Goal: Task Accomplishment & Management: Use online tool/utility

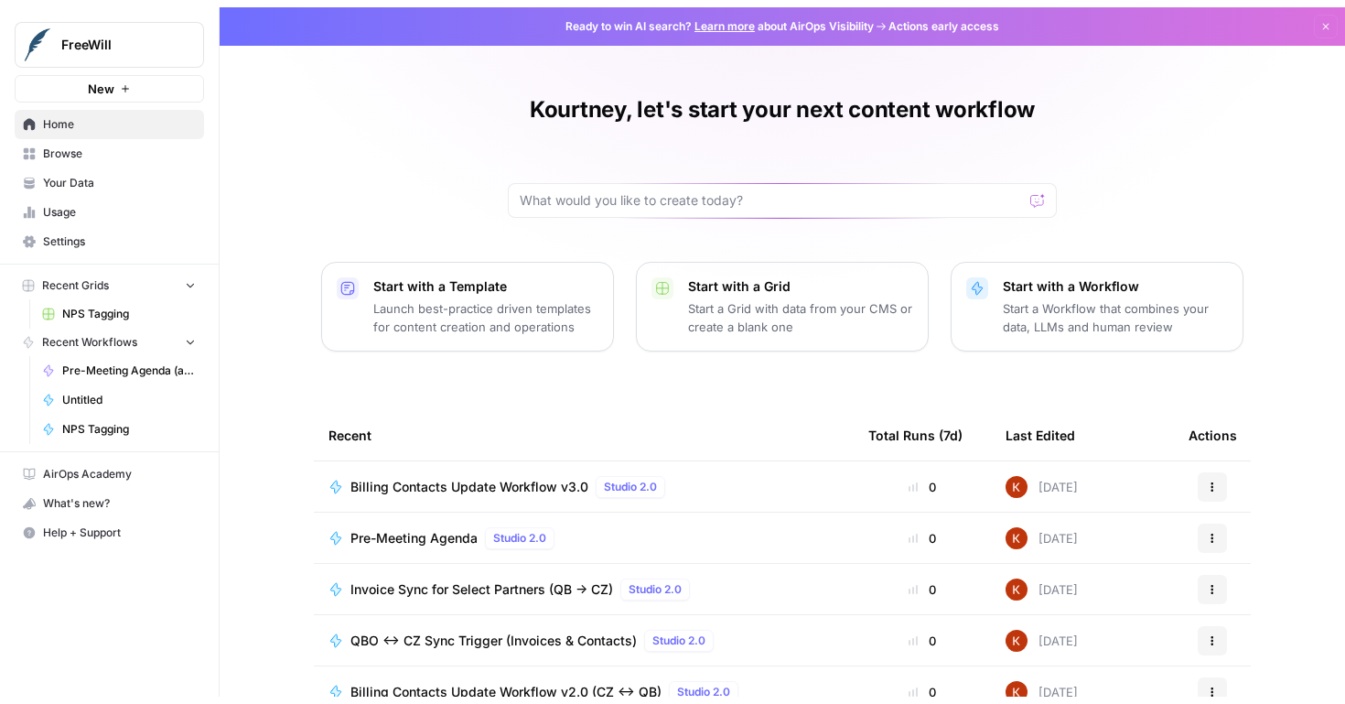
scroll to position [153, 0]
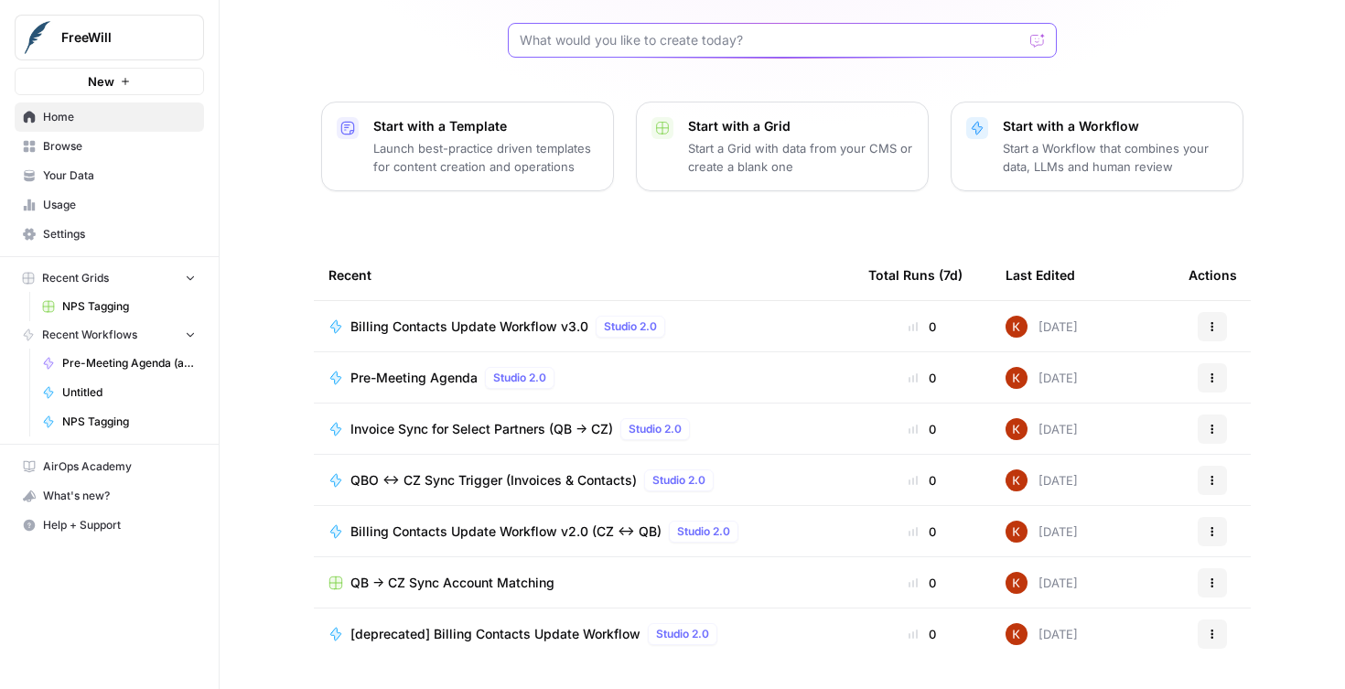
click at [576, 37] on input "text" at bounding box center [771, 40] width 503 height 18
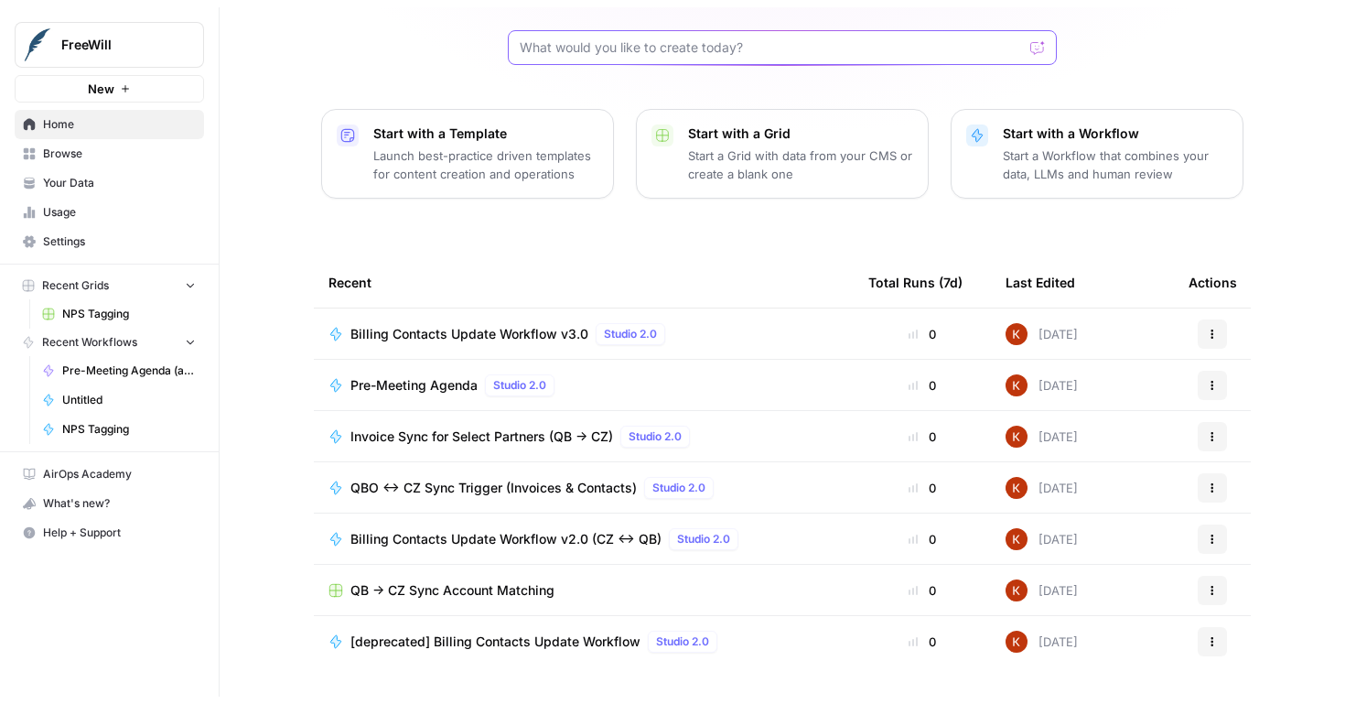
scroll to position [138, 0]
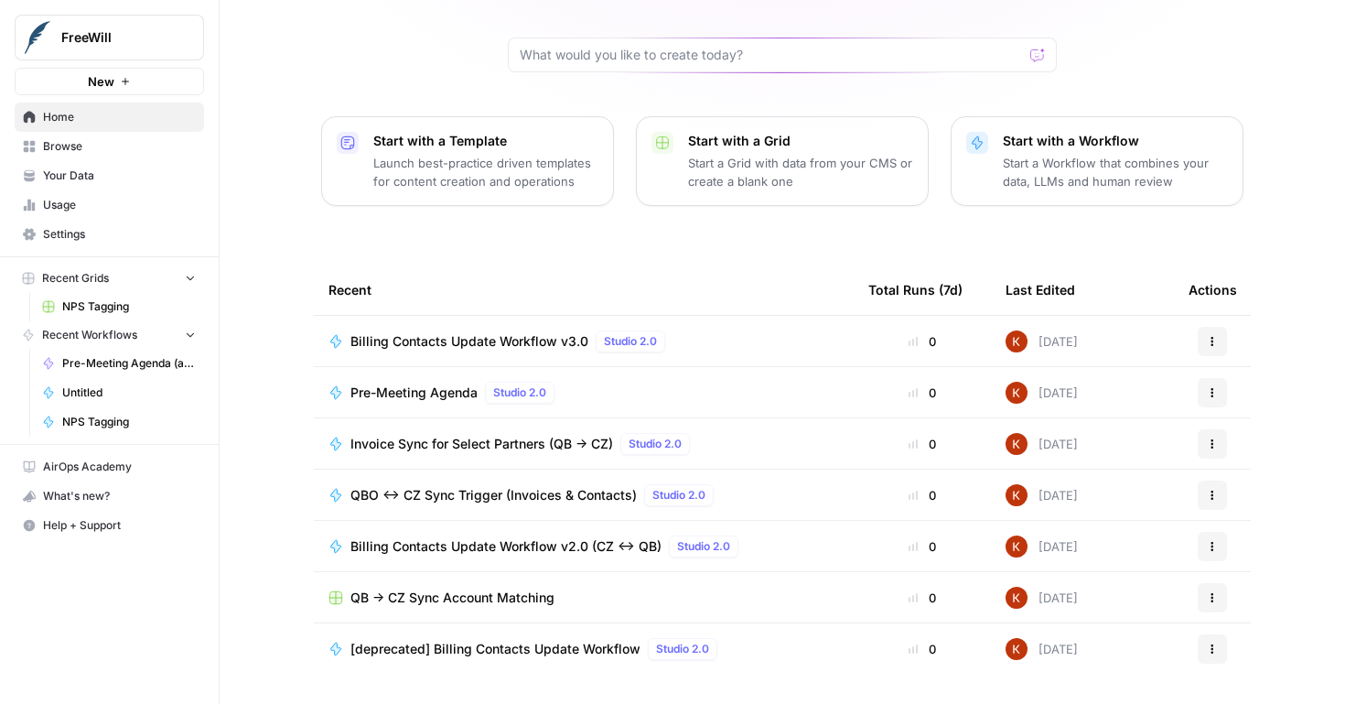
click at [95, 138] on span "Browse" at bounding box center [119, 146] width 153 height 16
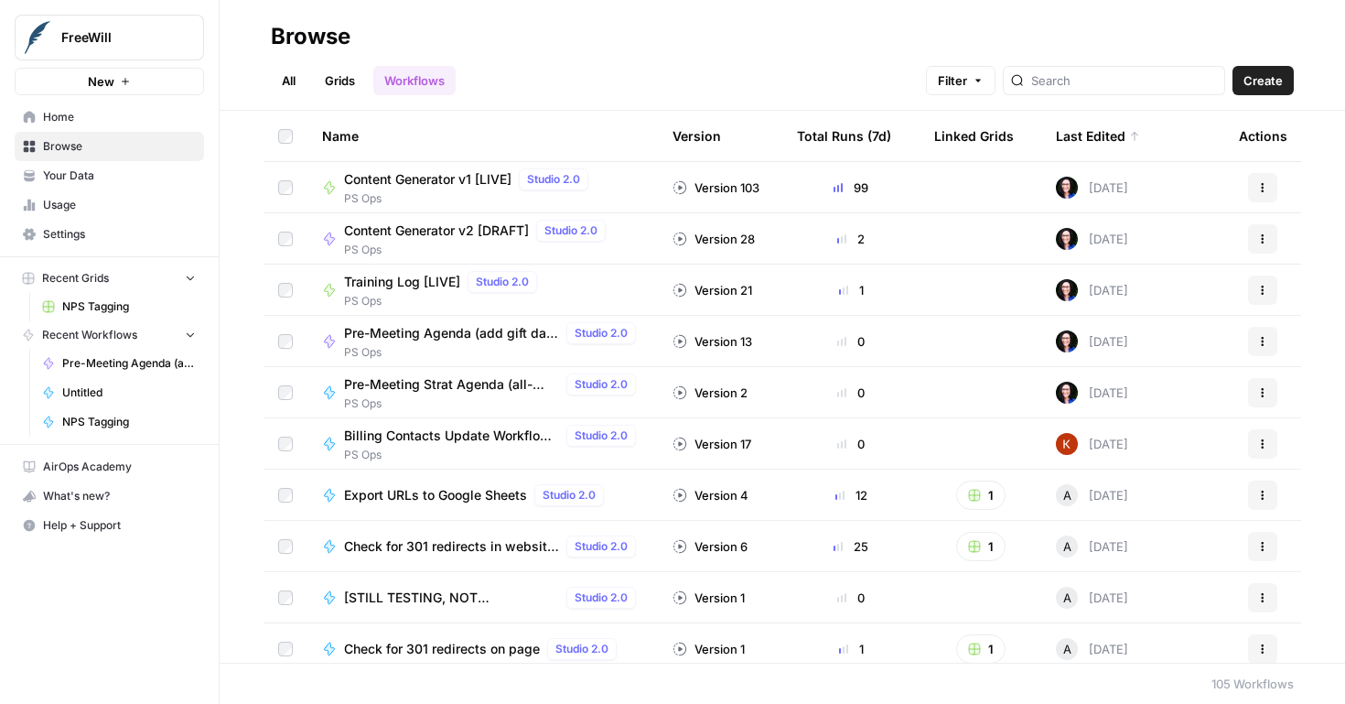
click at [464, 199] on span "PS Ops" at bounding box center [470, 198] width 252 height 16
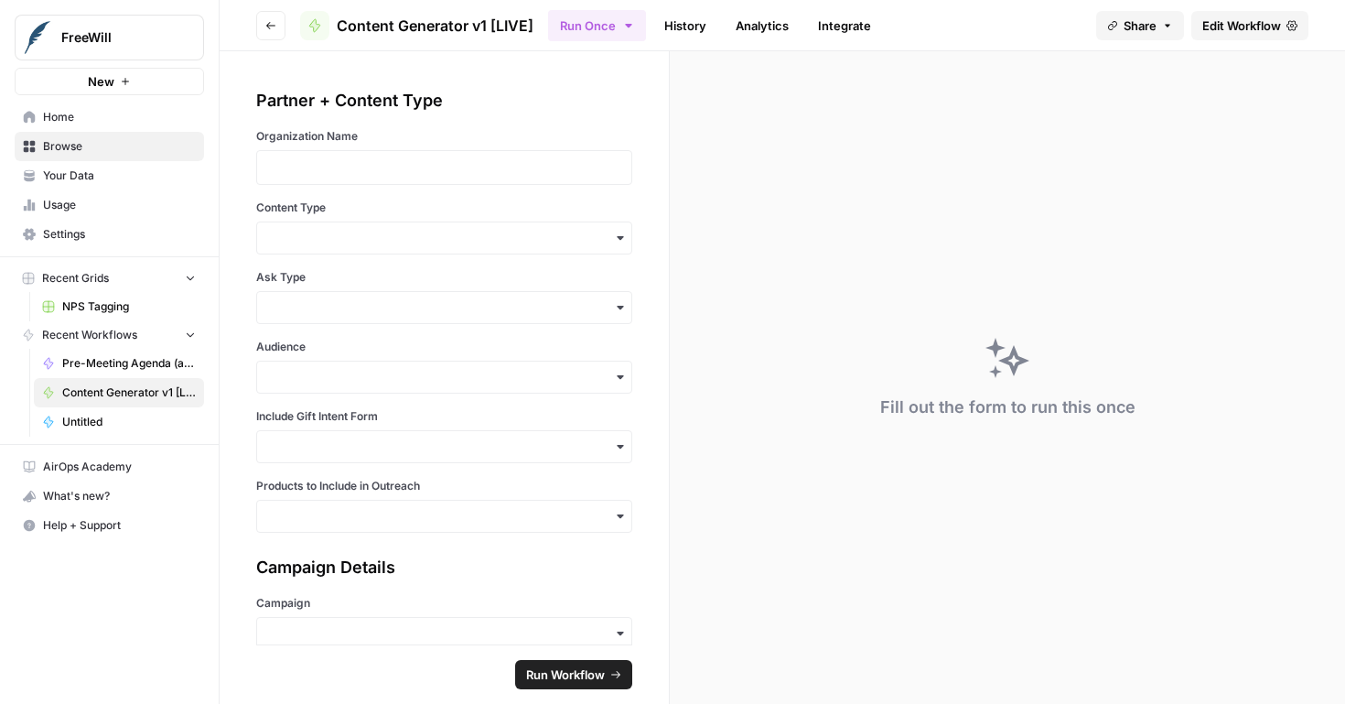
click at [751, 27] on link "Analytics" at bounding box center [762, 25] width 75 height 29
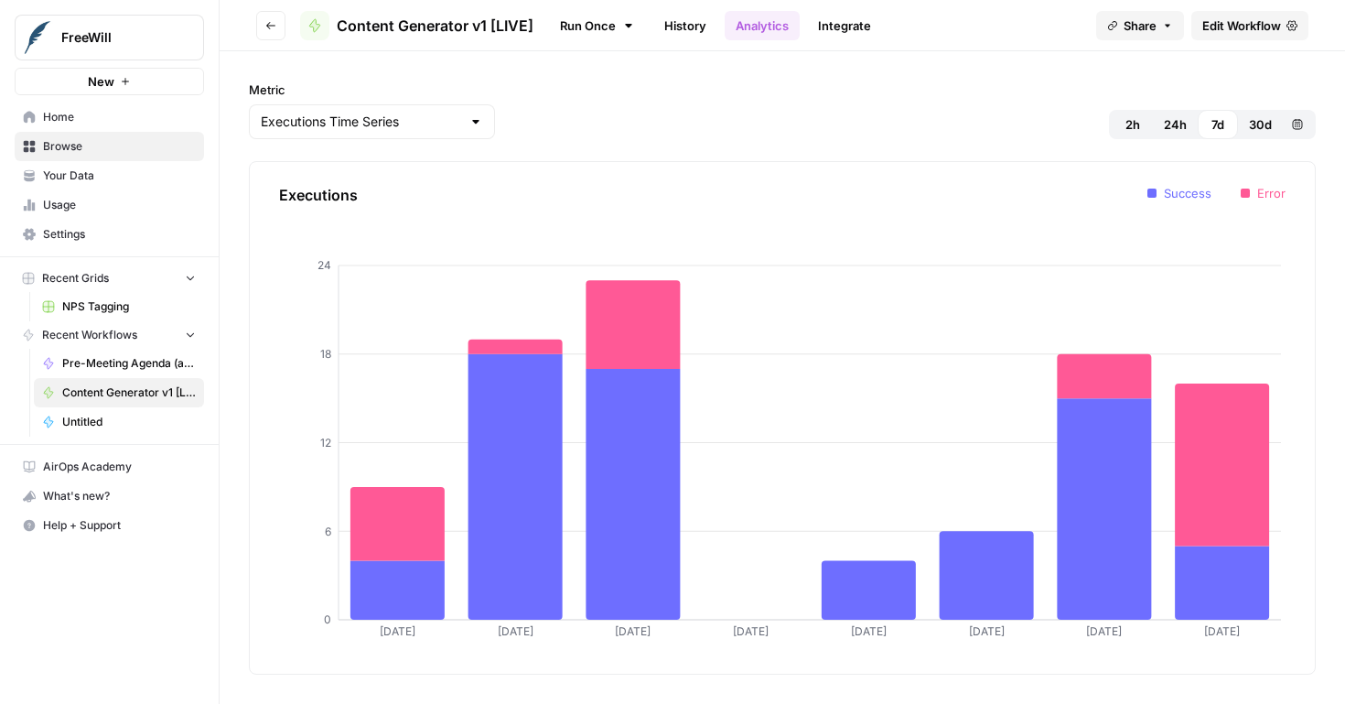
click at [697, 26] on link "History" at bounding box center [685, 25] width 64 height 29
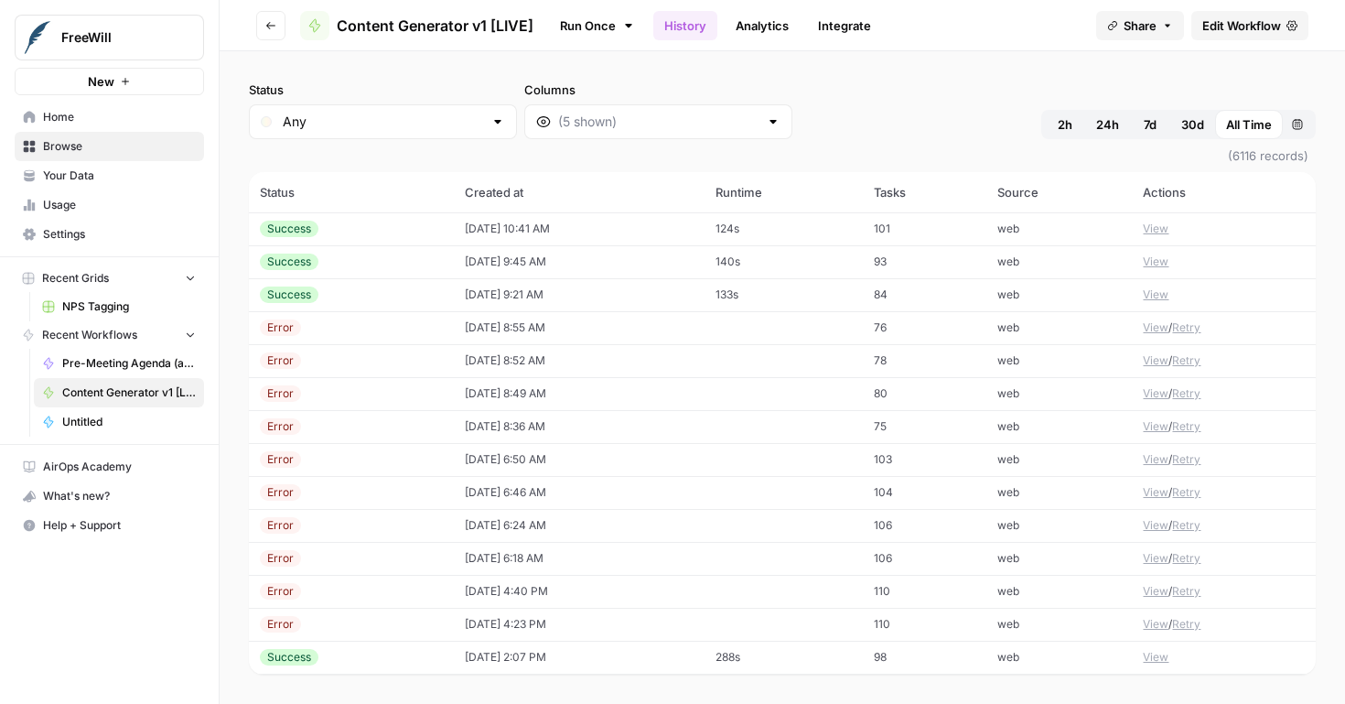
click at [1150, 226] on button "View" at bounding box center [1156, 229] width 26 height 16
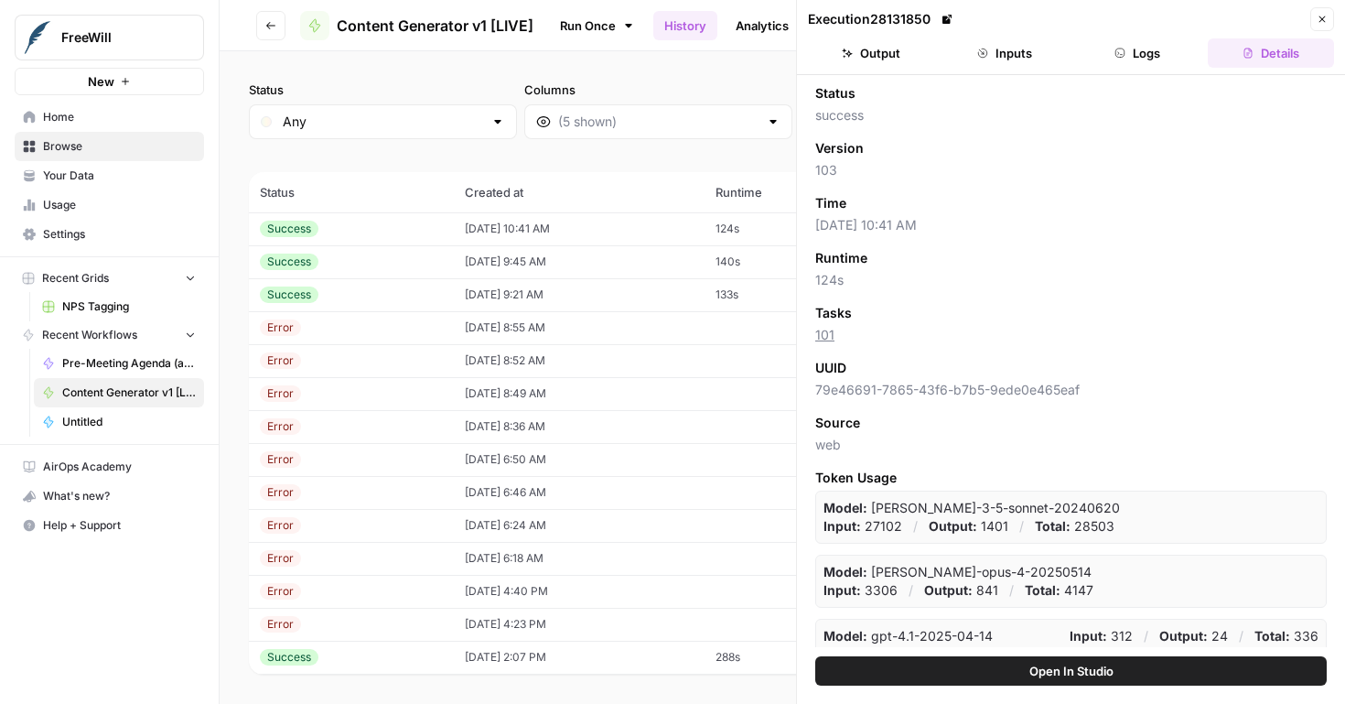
click at [1117, 58] on icon "button" at bounding box center [1120, 53] width 11 height 11
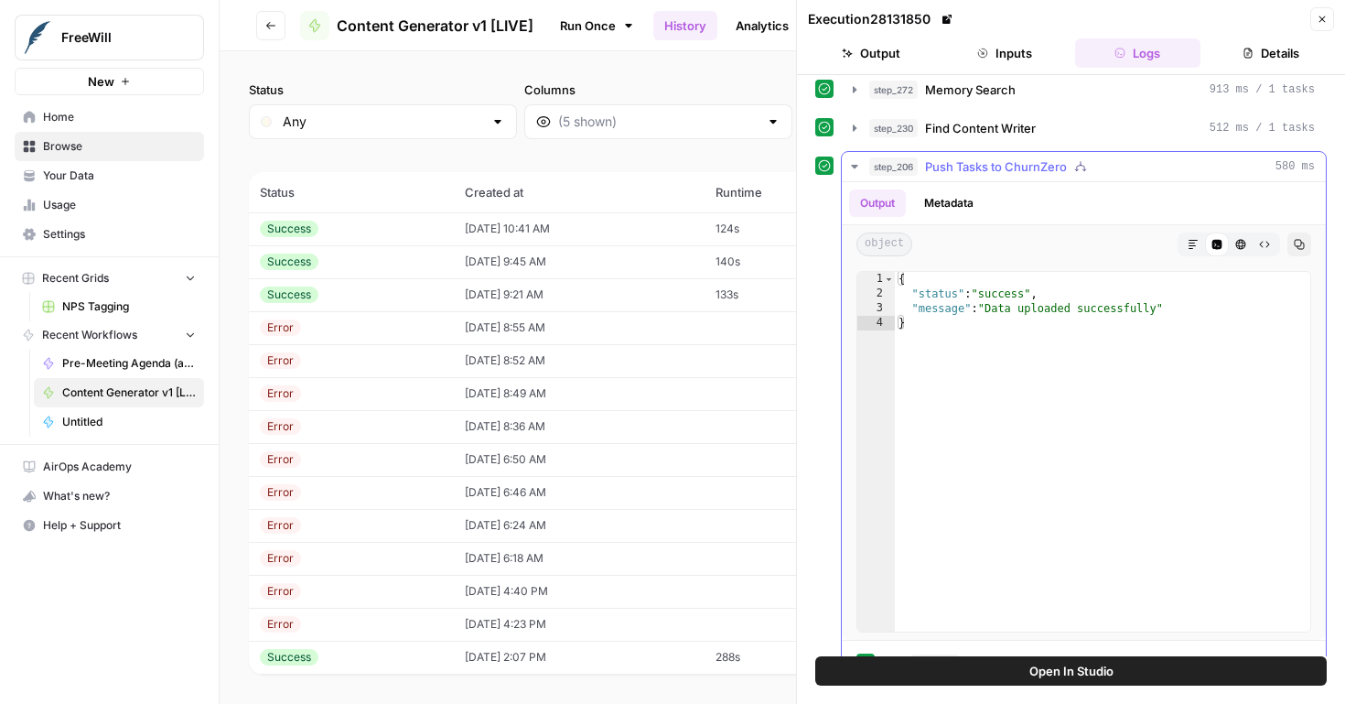
scroll to position [783, 0]
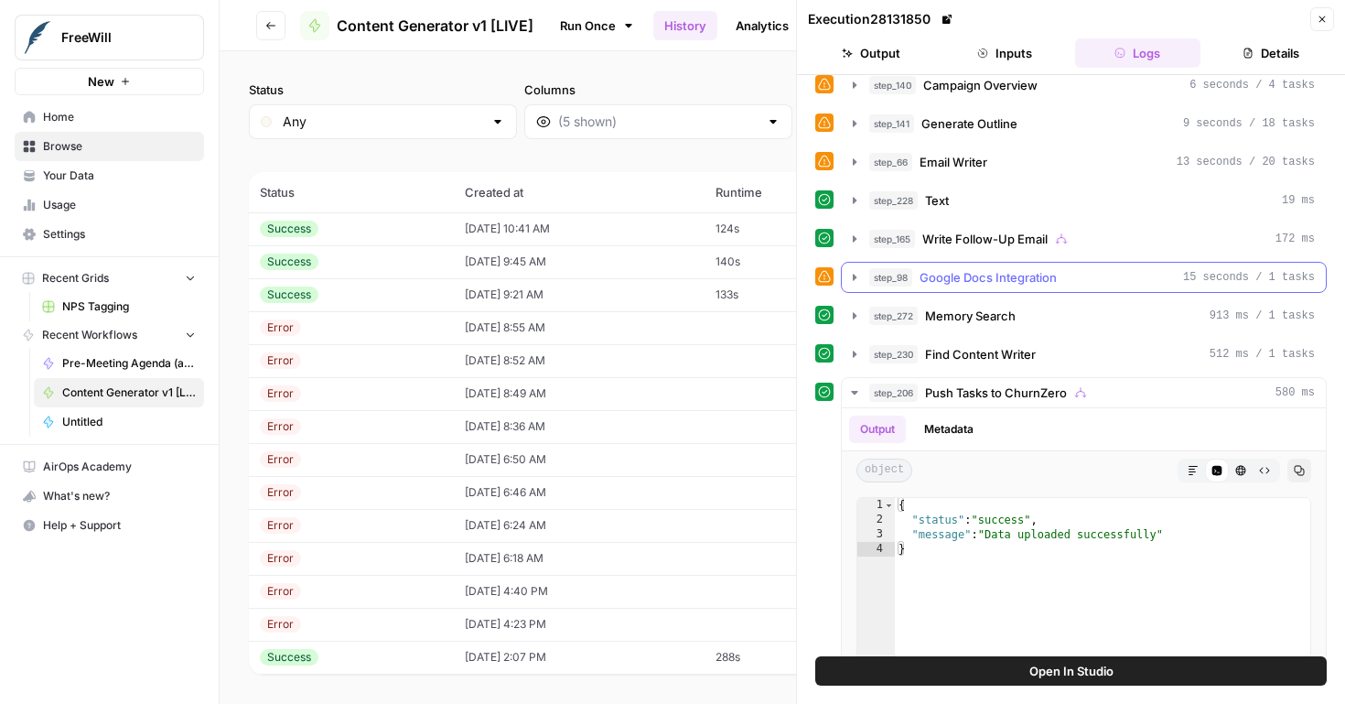
click at [857, 279] on icon "button" at bounding box center [854, 277] width 15 height 15
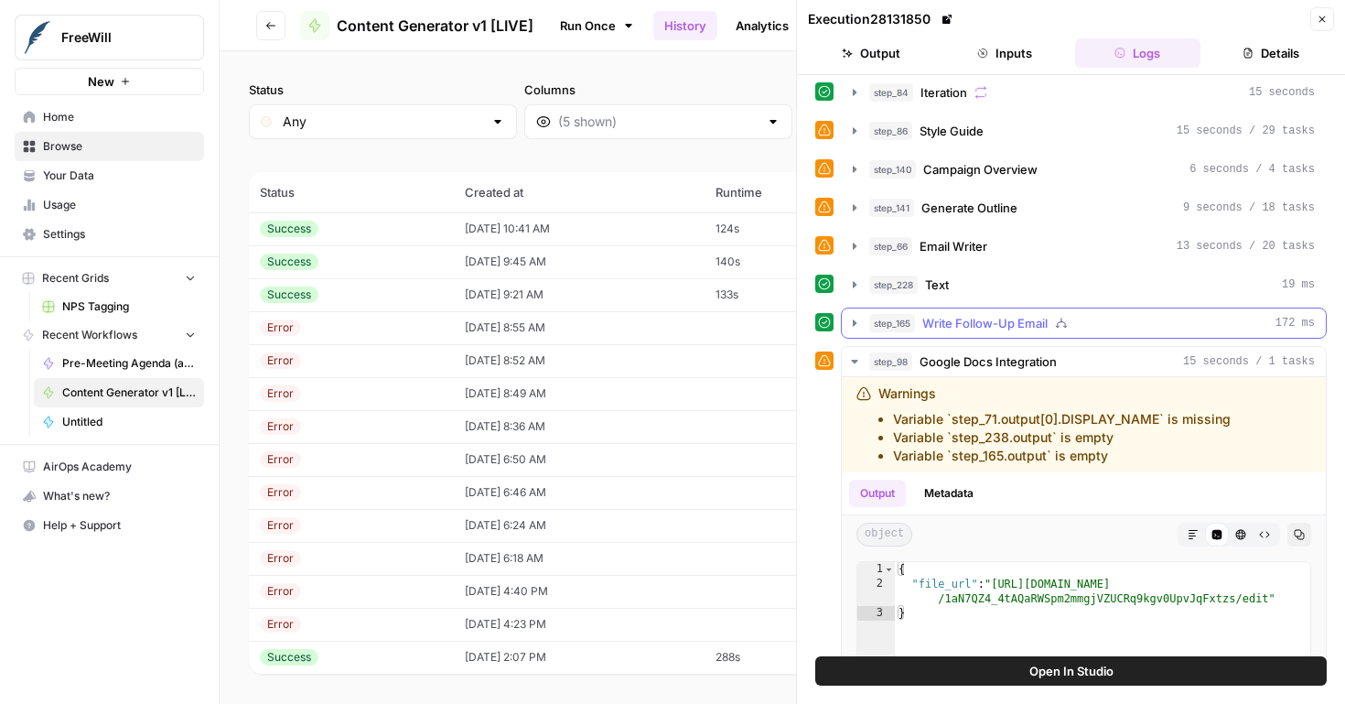
scroll to position [684, 0]
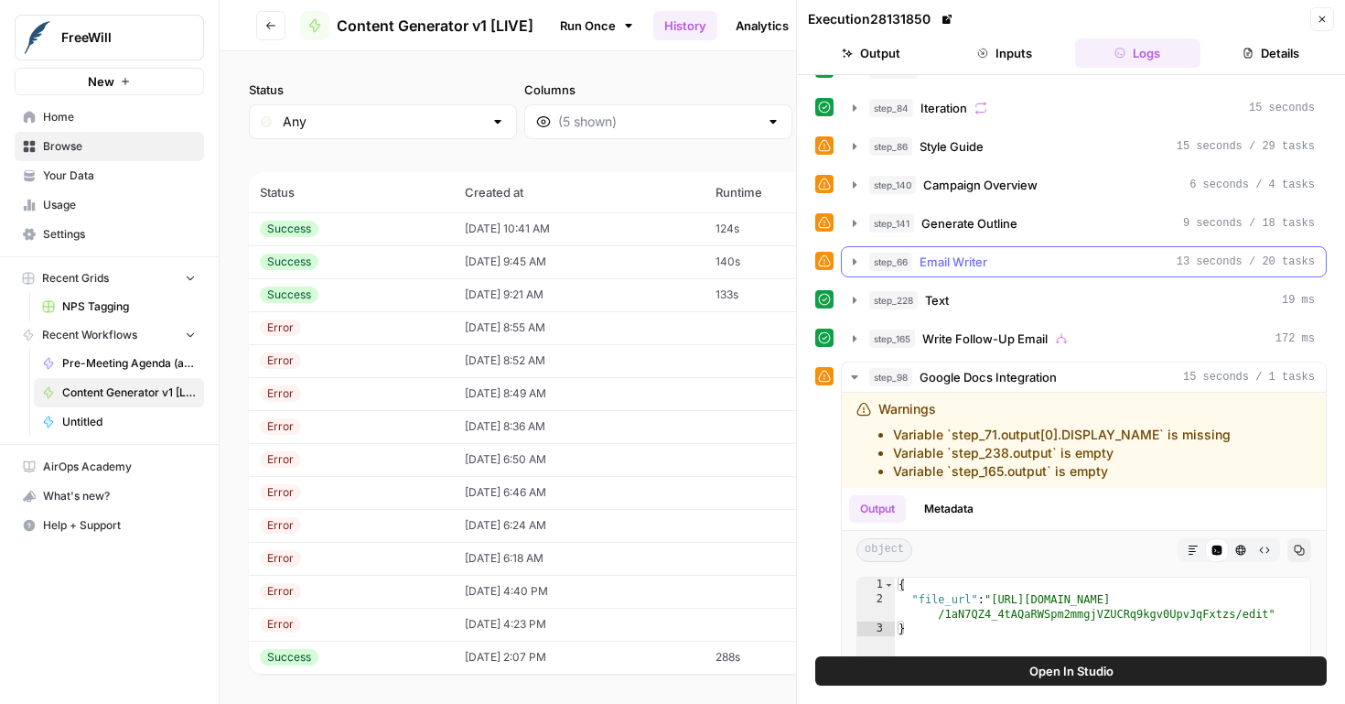
click at [849, 262] on icon "button" at bounding box center [854, 261] width 15 height 15
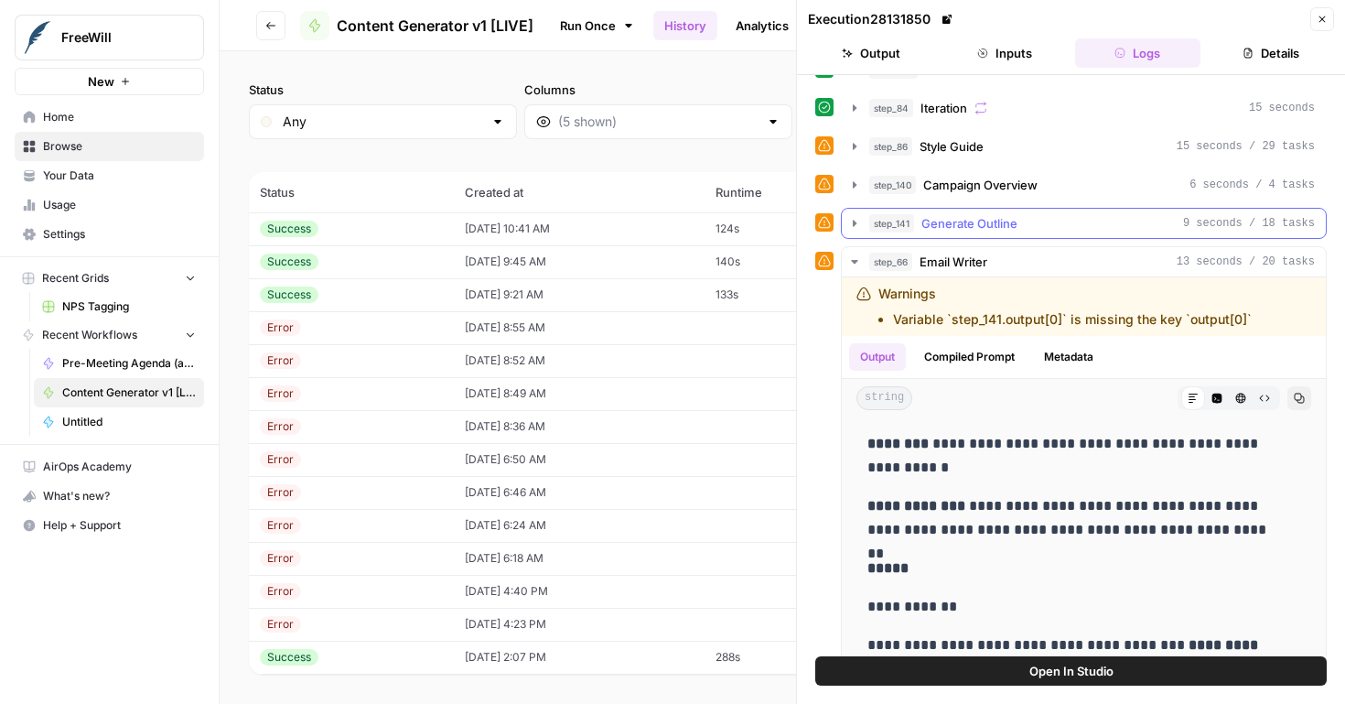
click at [843, 229] on button "step_141 Generate Outline 9 seconds / 18 tasks" at bounding box center [1084, 223] width 484 height 29
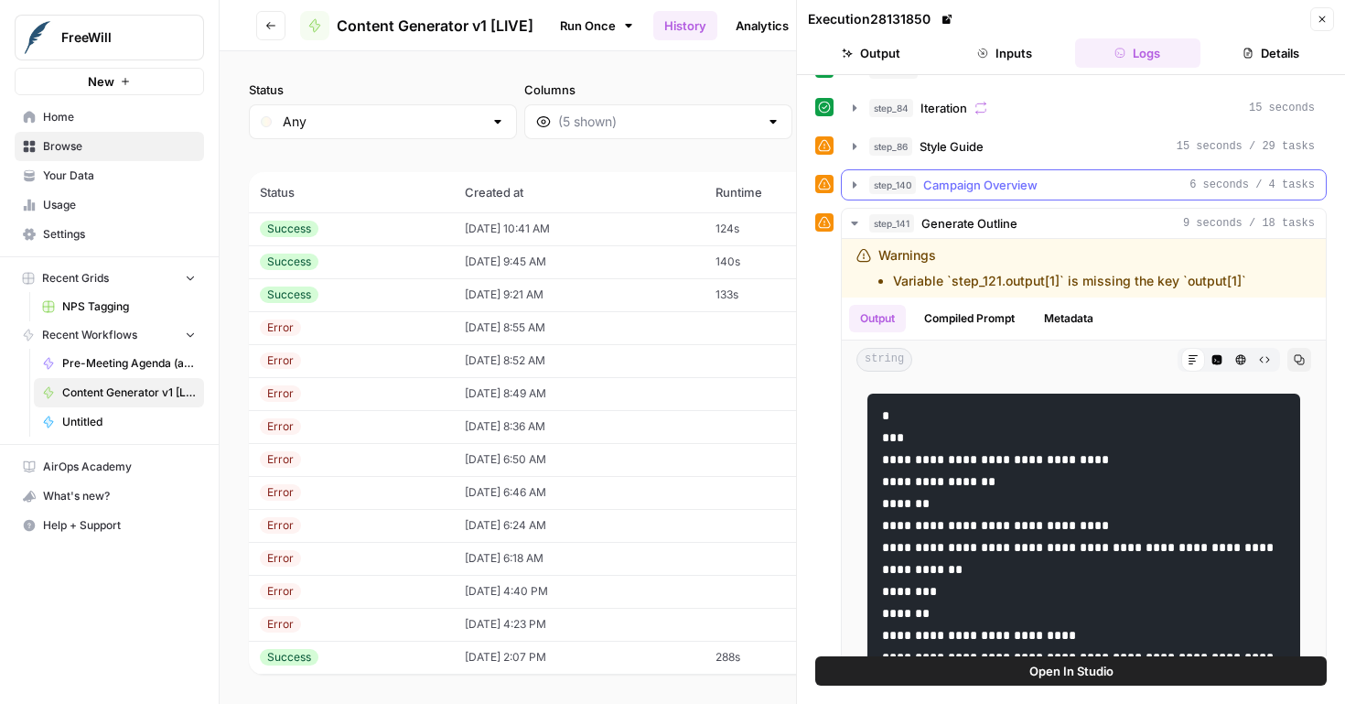
click at [847, 185] on icon "button" at bounding box center [854, 185] width 15 height 15
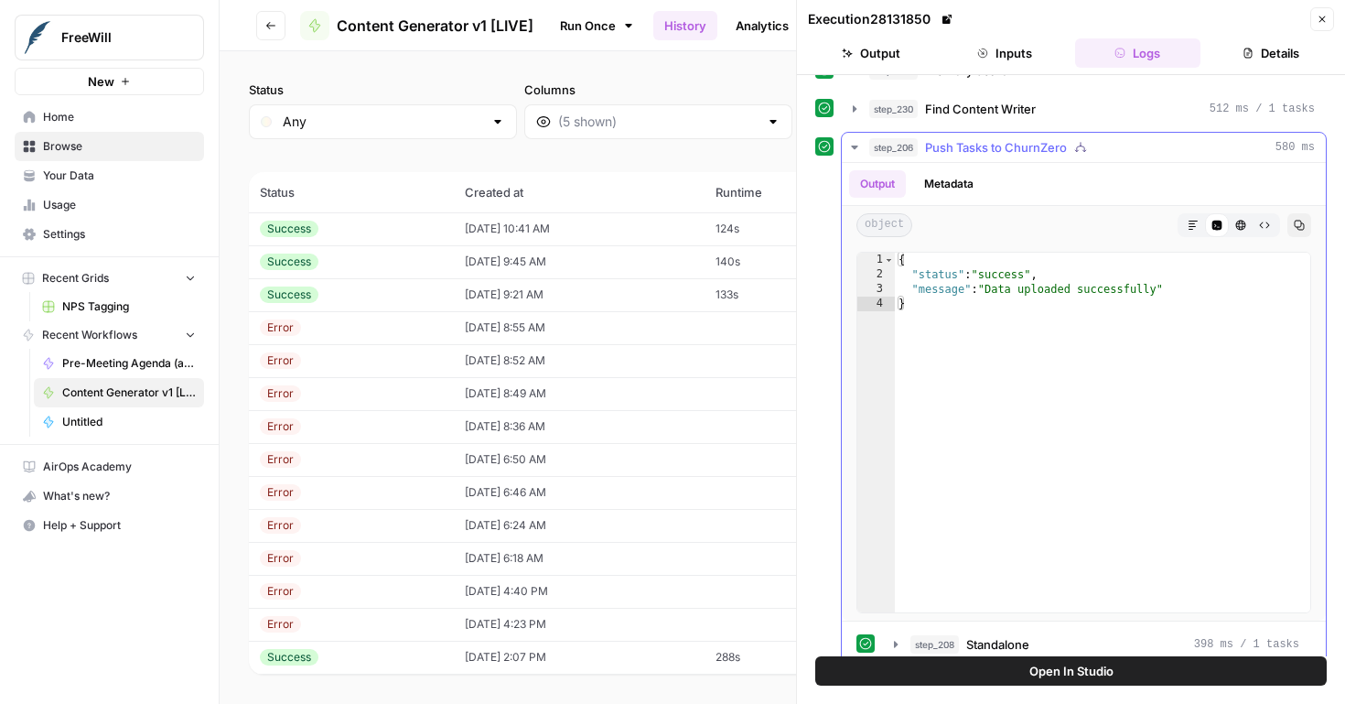
scroll to position [3191, 0]
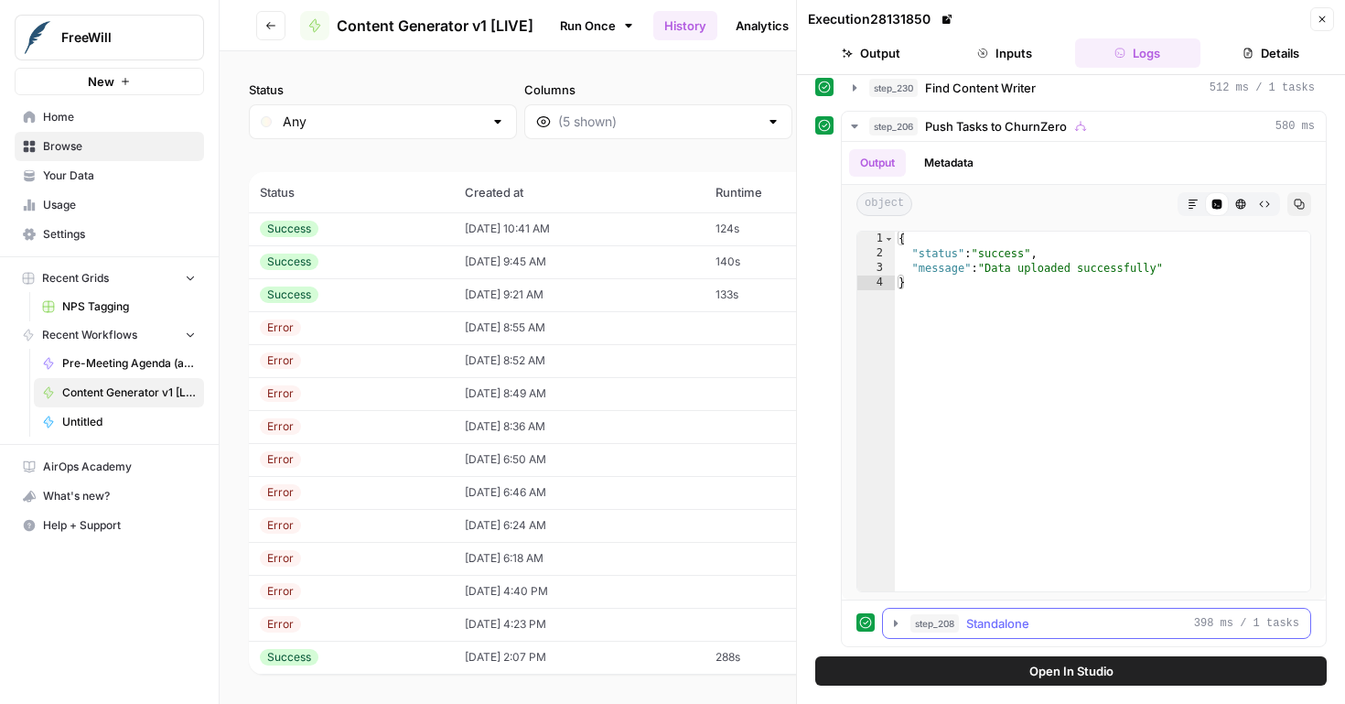
click at [894, 621] on icon "button" at bounding box center [896, 623] width 4 height 6
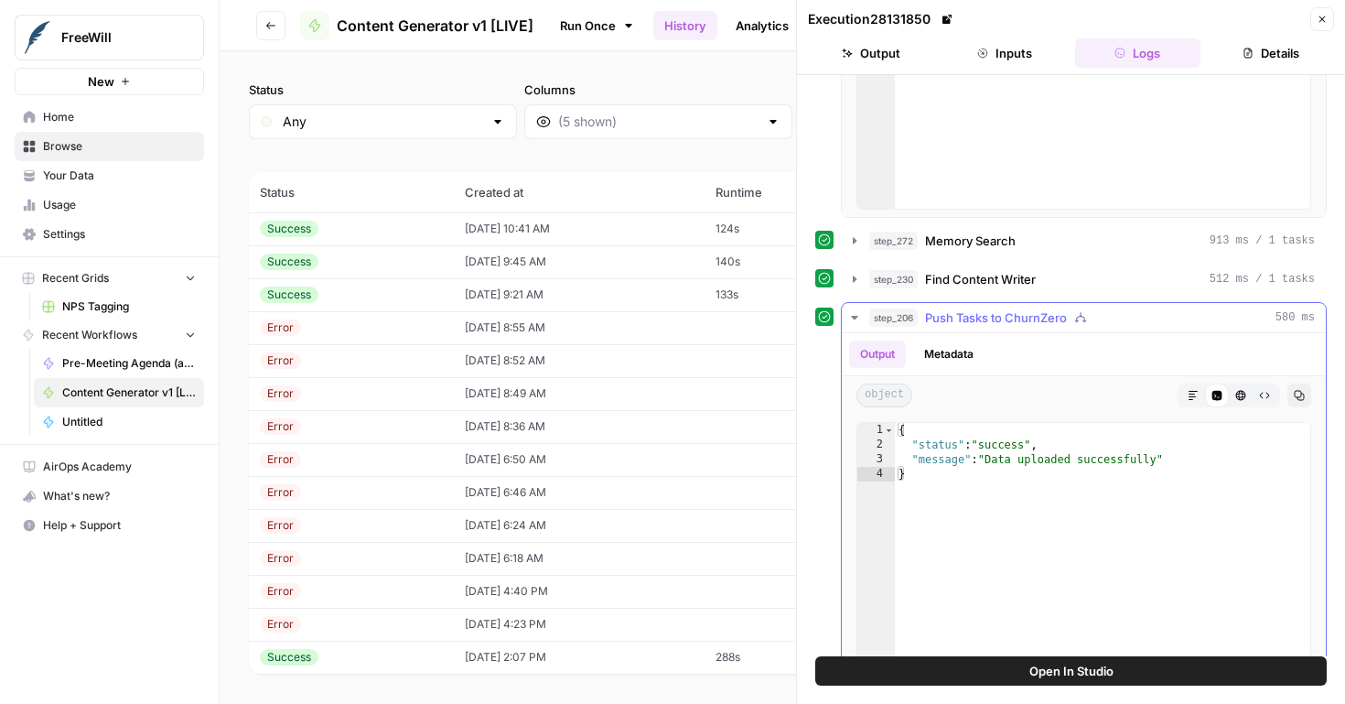
scroll to position [2977, 0]
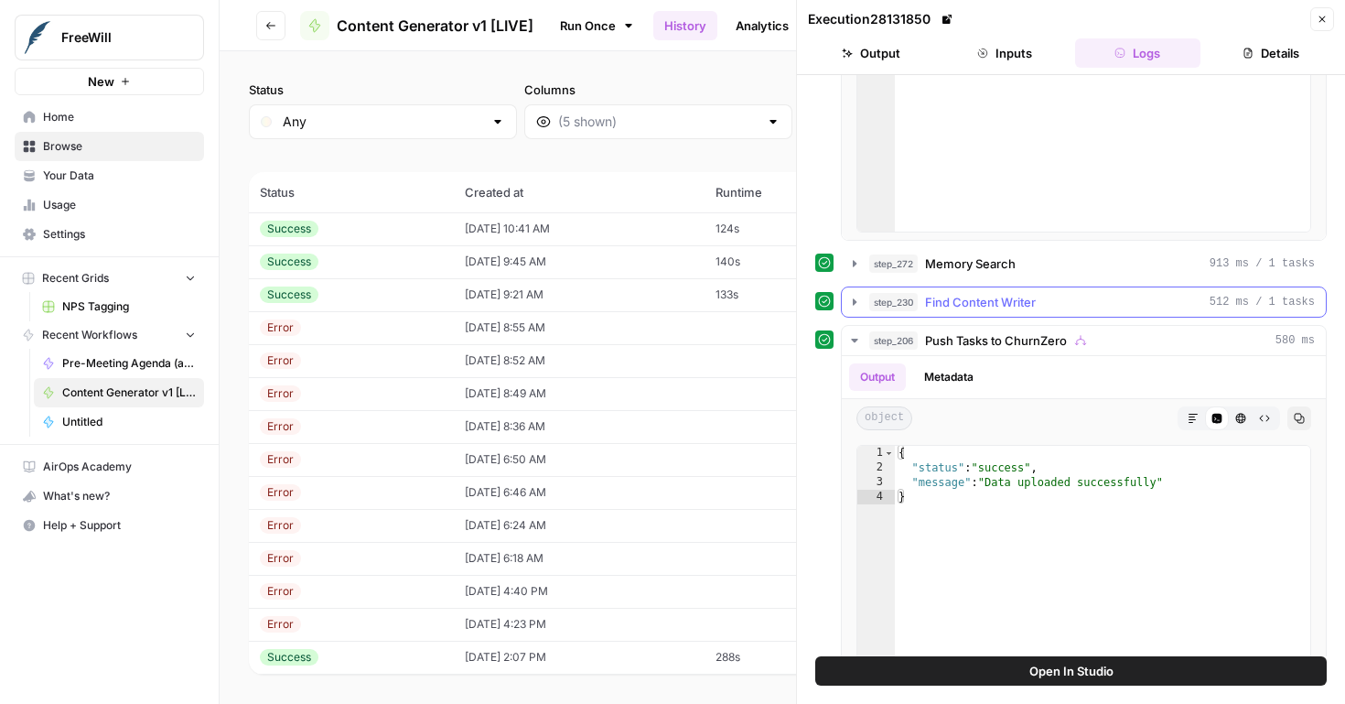
click at [854, 303] on icon "button" at bounding box center [855, 301] width 4 height 6
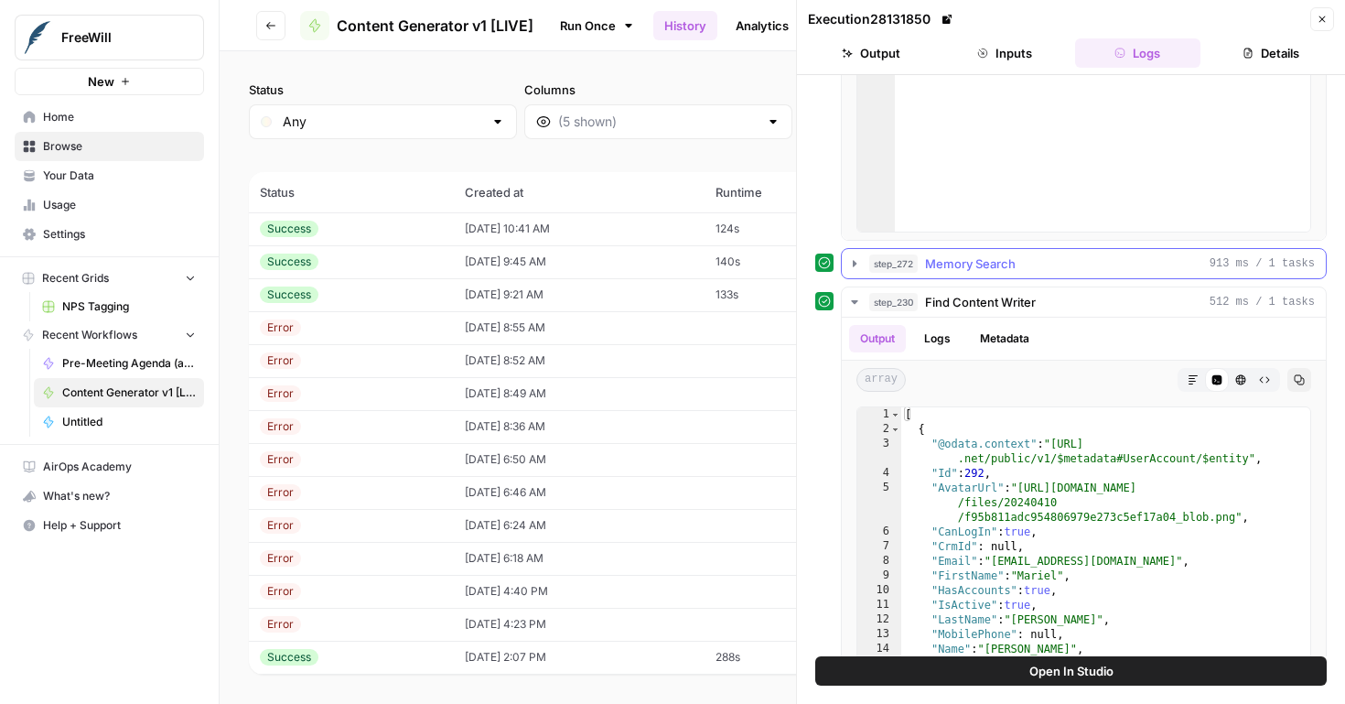
click at [853, 271] on button "step_272 Memory Search 913 ms / 1 tasks" at bounding box center [1084, 263] width 484 height 29
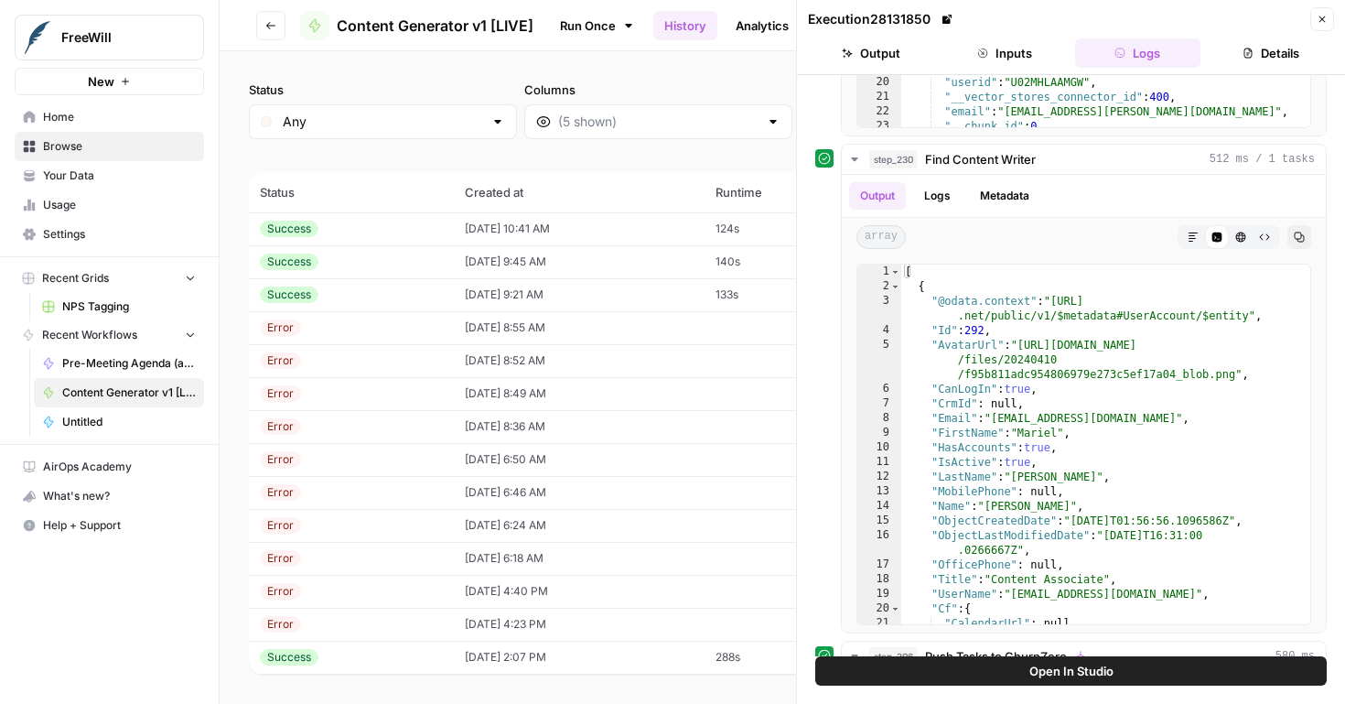
scroll to position [3894, 0]
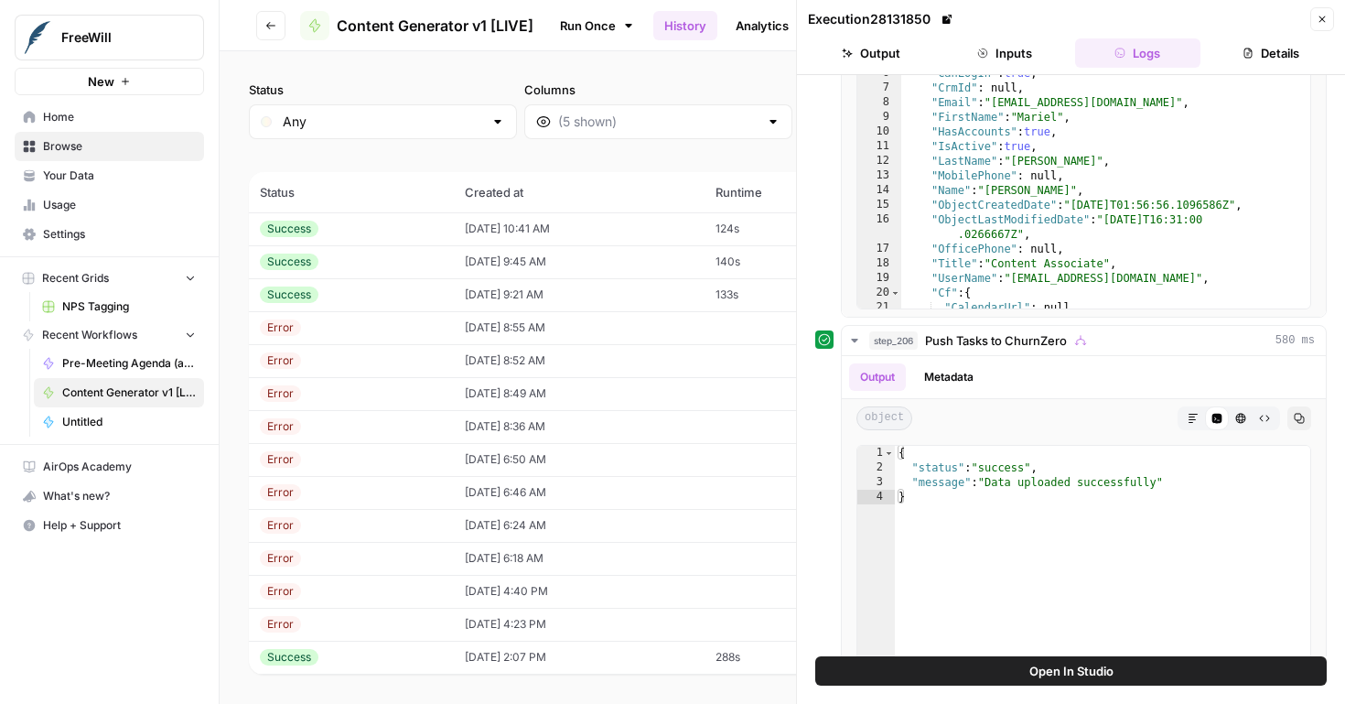
click at [372, 262] on div "Success" at bounding box center [351, 262] width 183 height 16
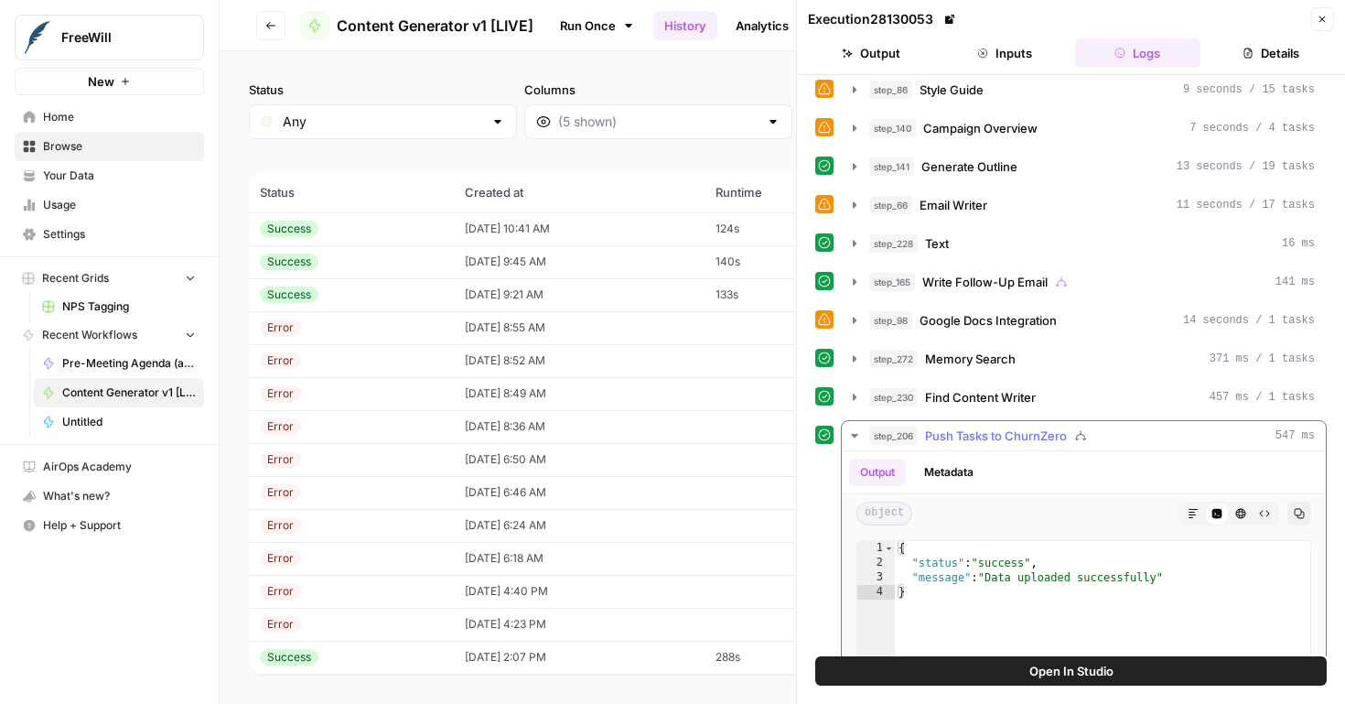
scroll to position [734, 0]
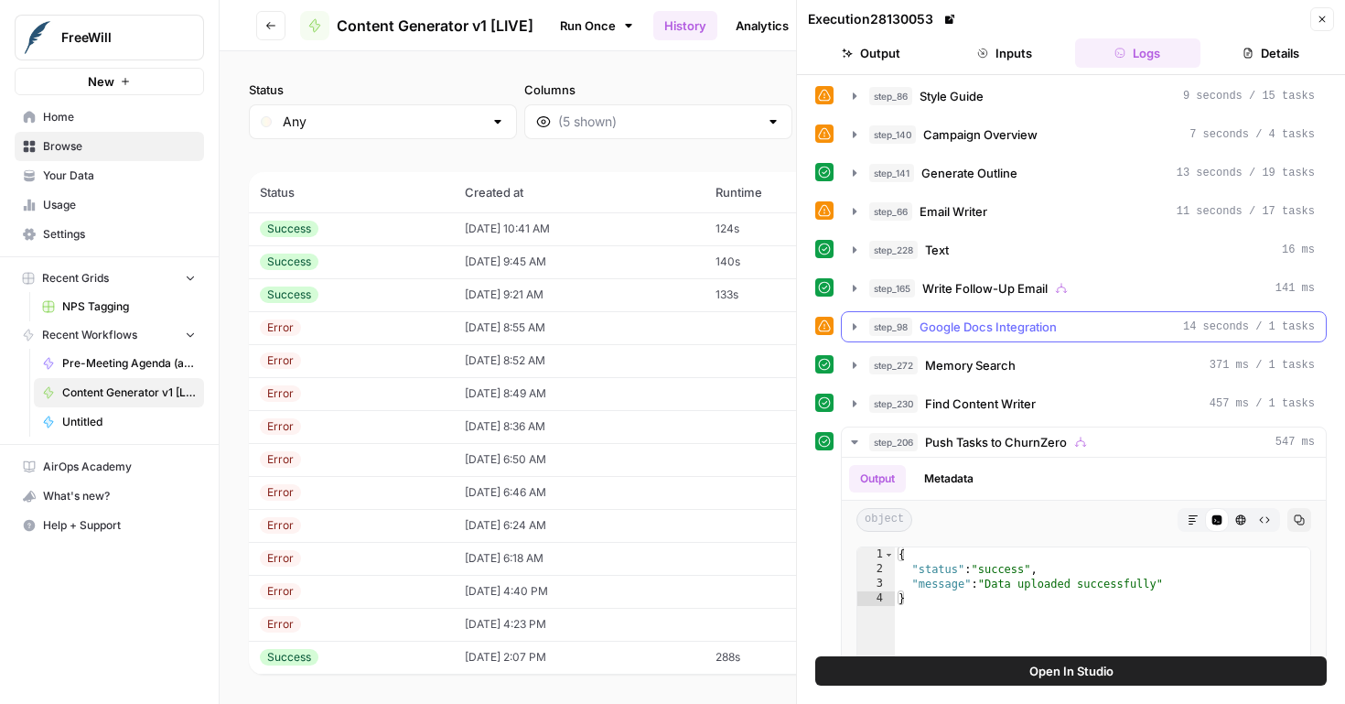
click at [855, 327] on icon "button" at bounding box center [855, 326] width 4 height 6
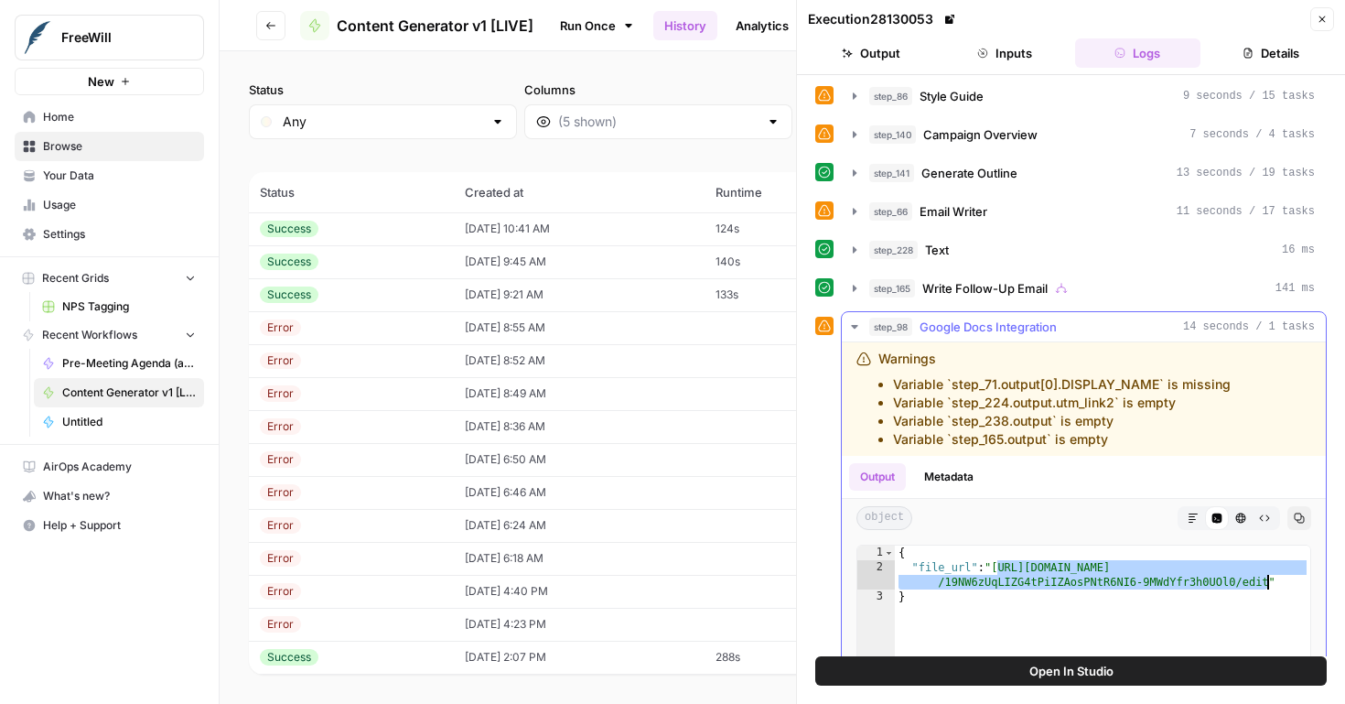
drag, startPoint x: 998, startPoint y: 570, endPoint x: 1268, endPoint y: 587, distance: 270.5
click at [534, 226] on td "08/27/25 at 10:41 AM" at bounding box center [579, 228] width 251 height 33
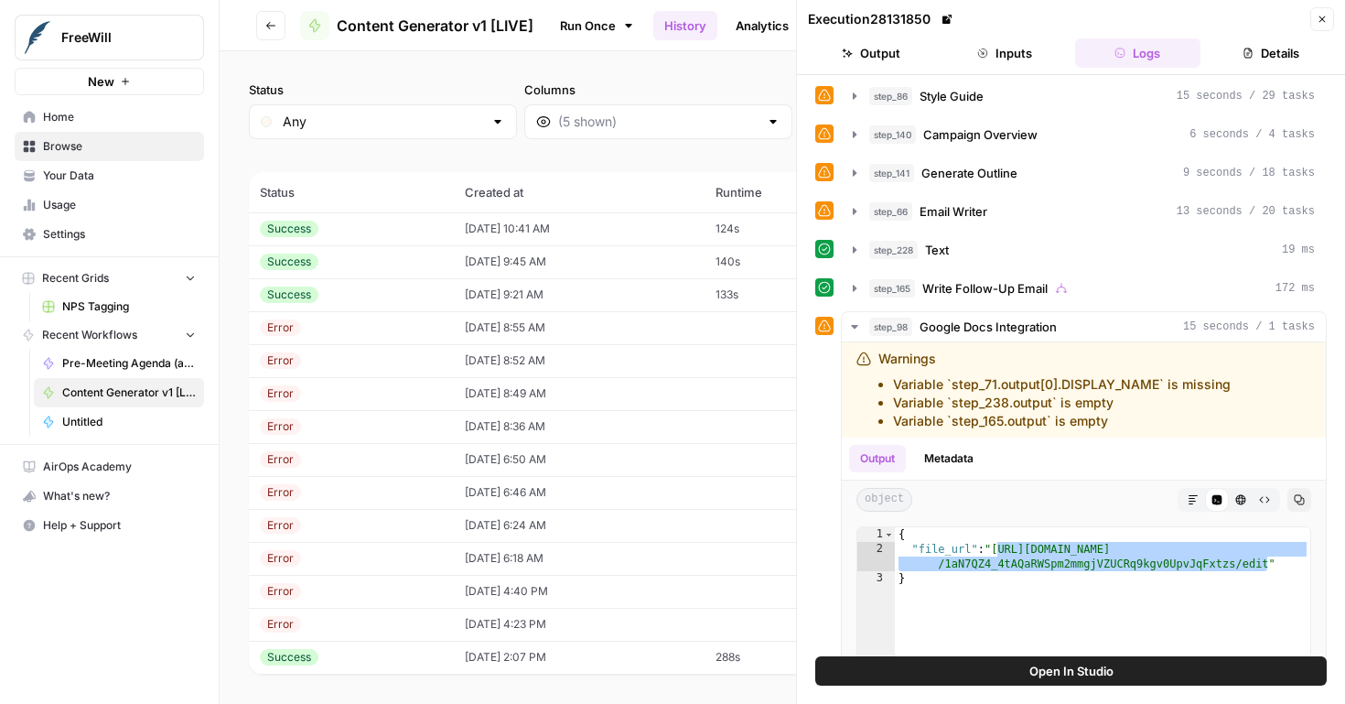
click at [549, 264] on td "08/27/25 at 9:45 AM" at bounding box center [579, 261] width 251 height 33
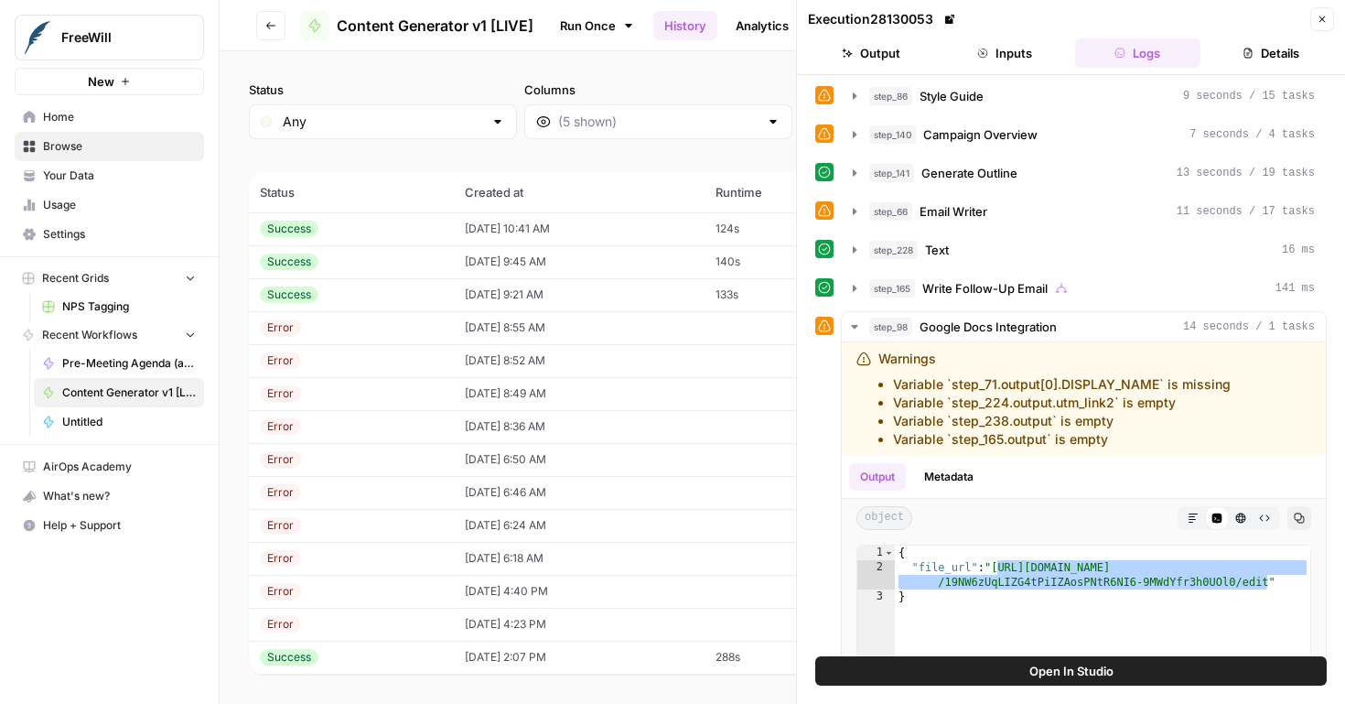
click at [545, 232] on td "08/27/25 at 10:41 AM" at bounding box center [579, 228] width 251 height 33
type textarea "**********"
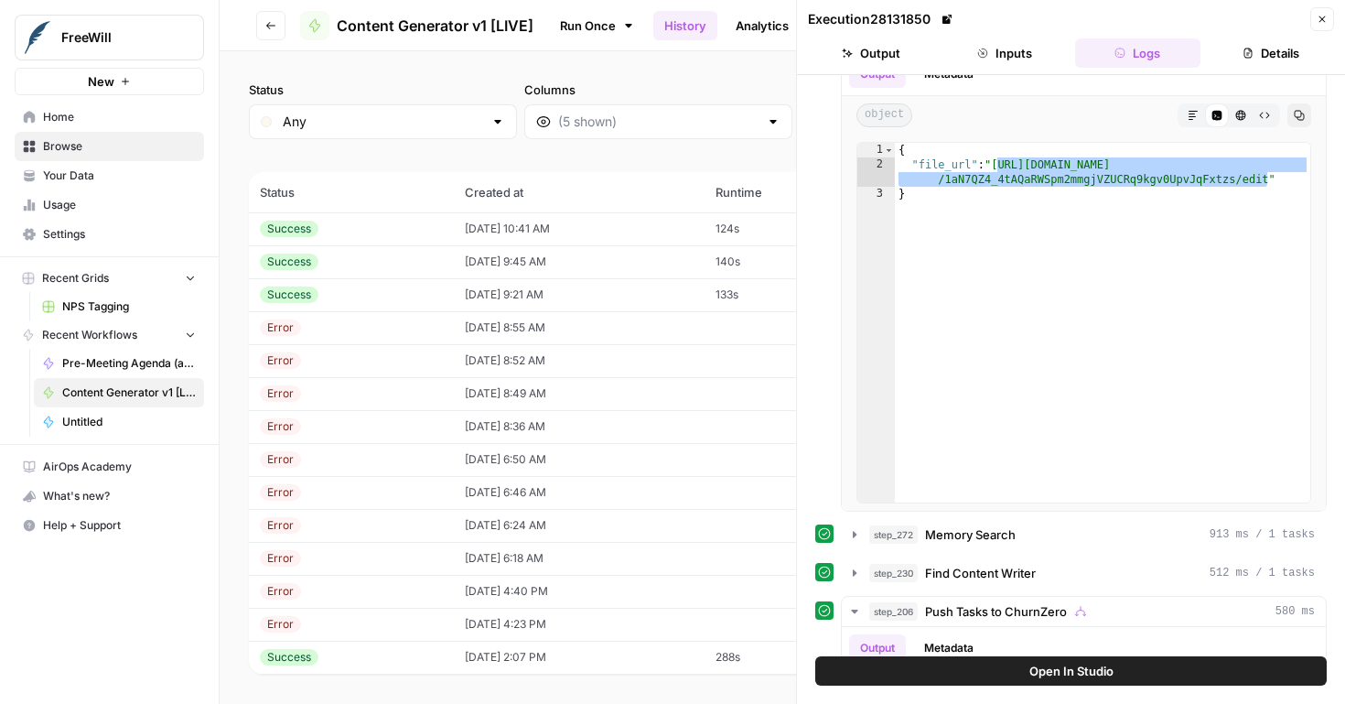
scroll to position [971, 0]
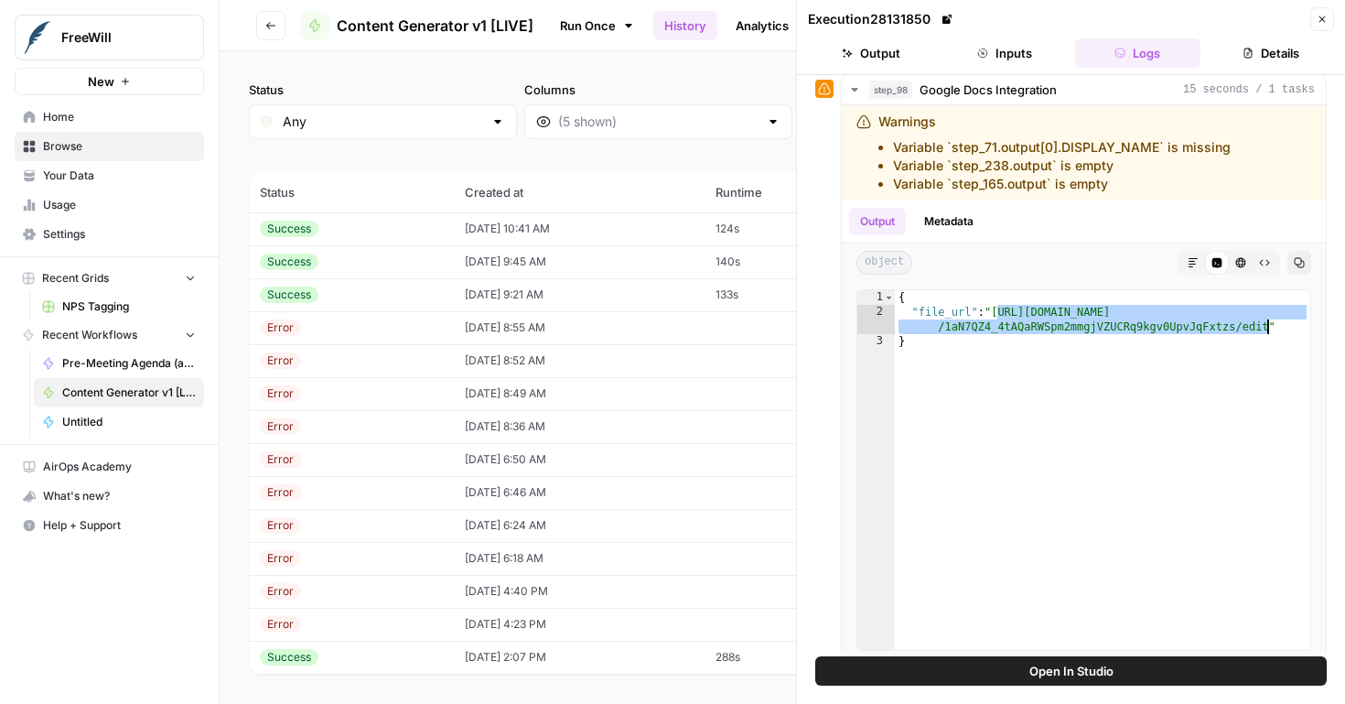
click at [1332, 21] on button "Close" at bounding box center [1323, 19] width 24 height 24
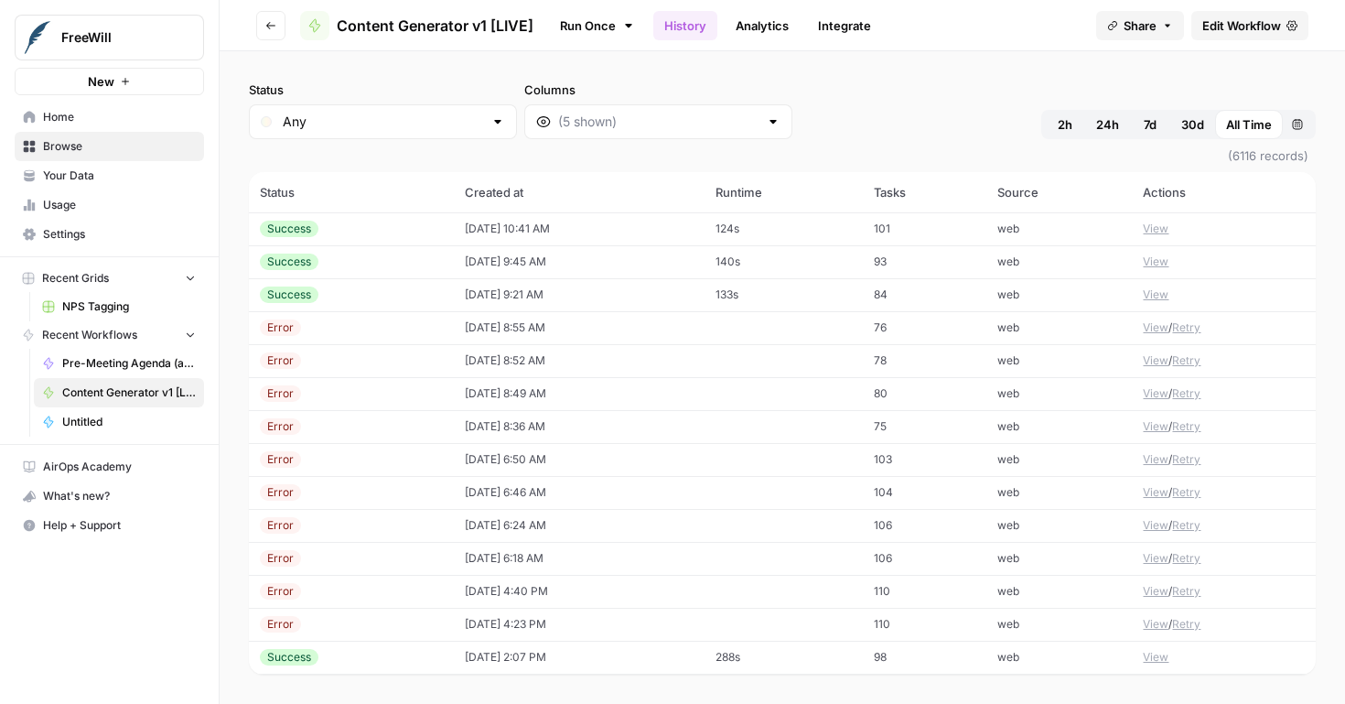
click at [1258, 34] on link "Edit Workflow" at bounding box center [1250, 25] width 117 height 29
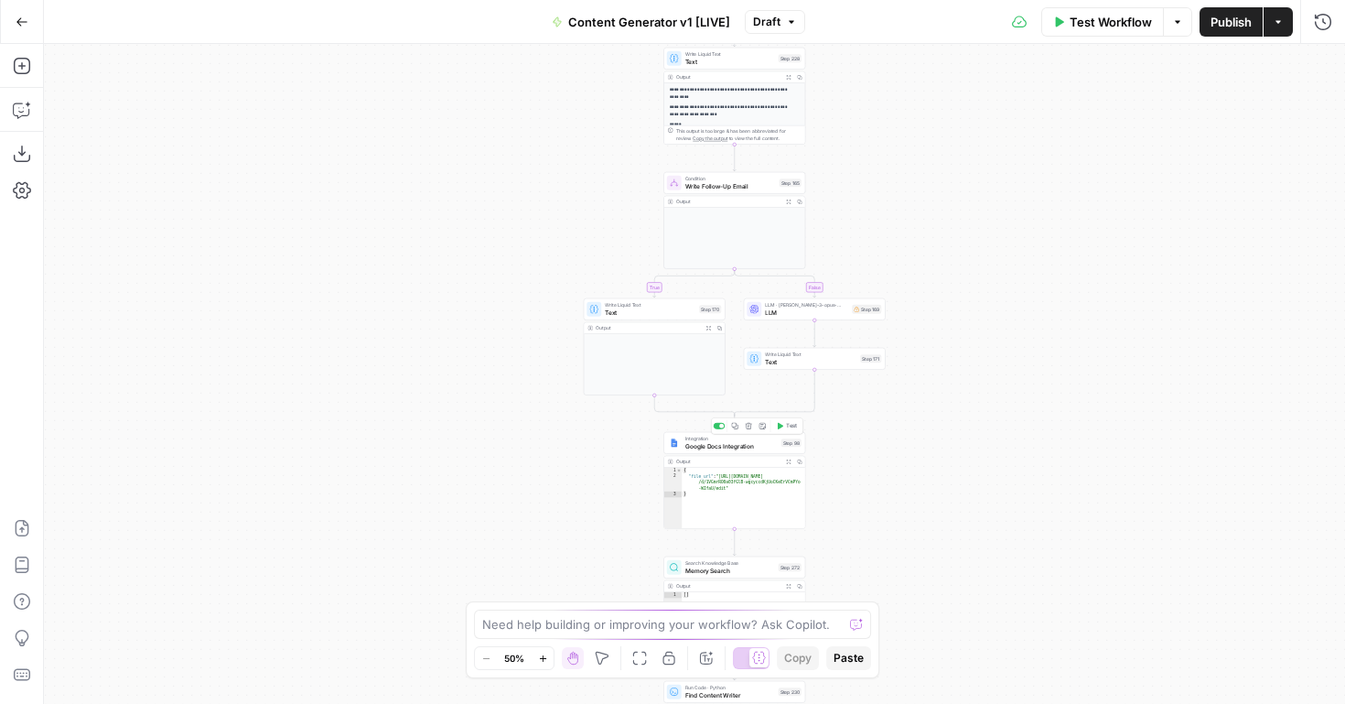
click at [736, 446] on span "Google Docs Integration" at bounding box center [731, 445] width 92 height 9
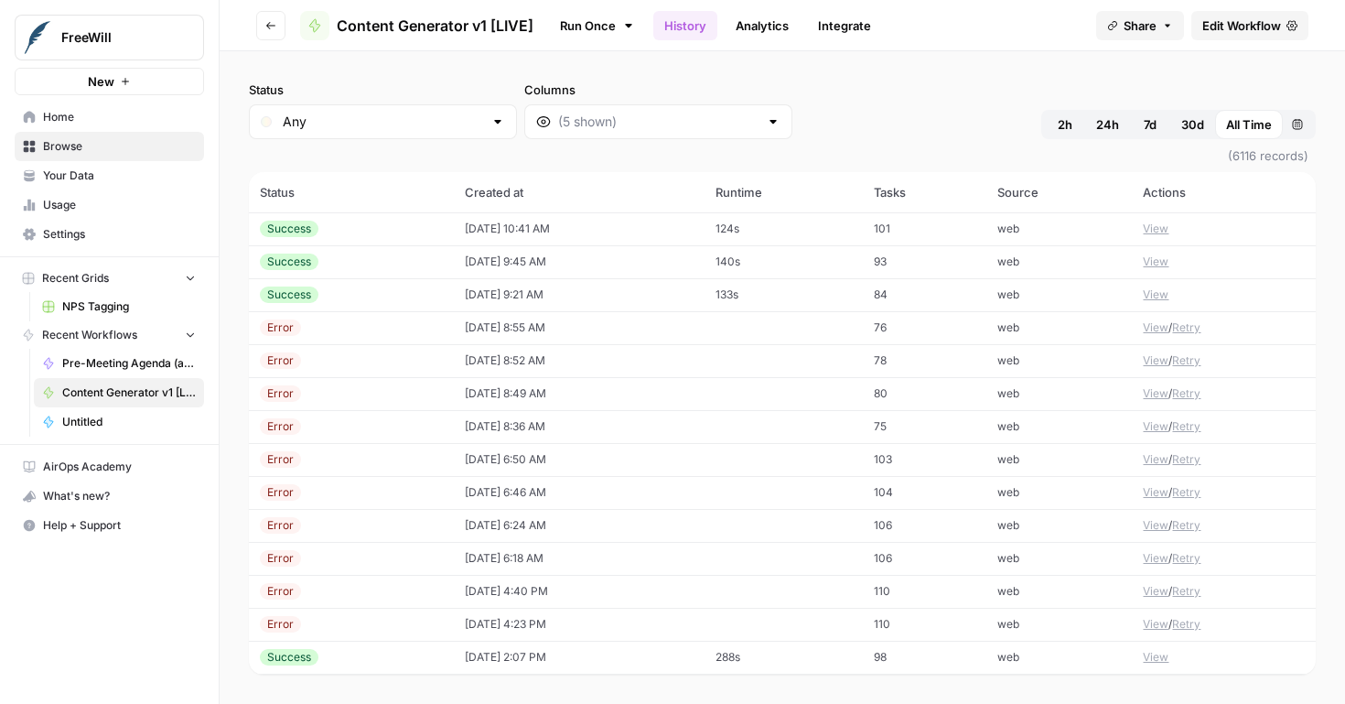
click at [1143, 260] on button "View" at bounding box center [1156, 262] width 26 height 16
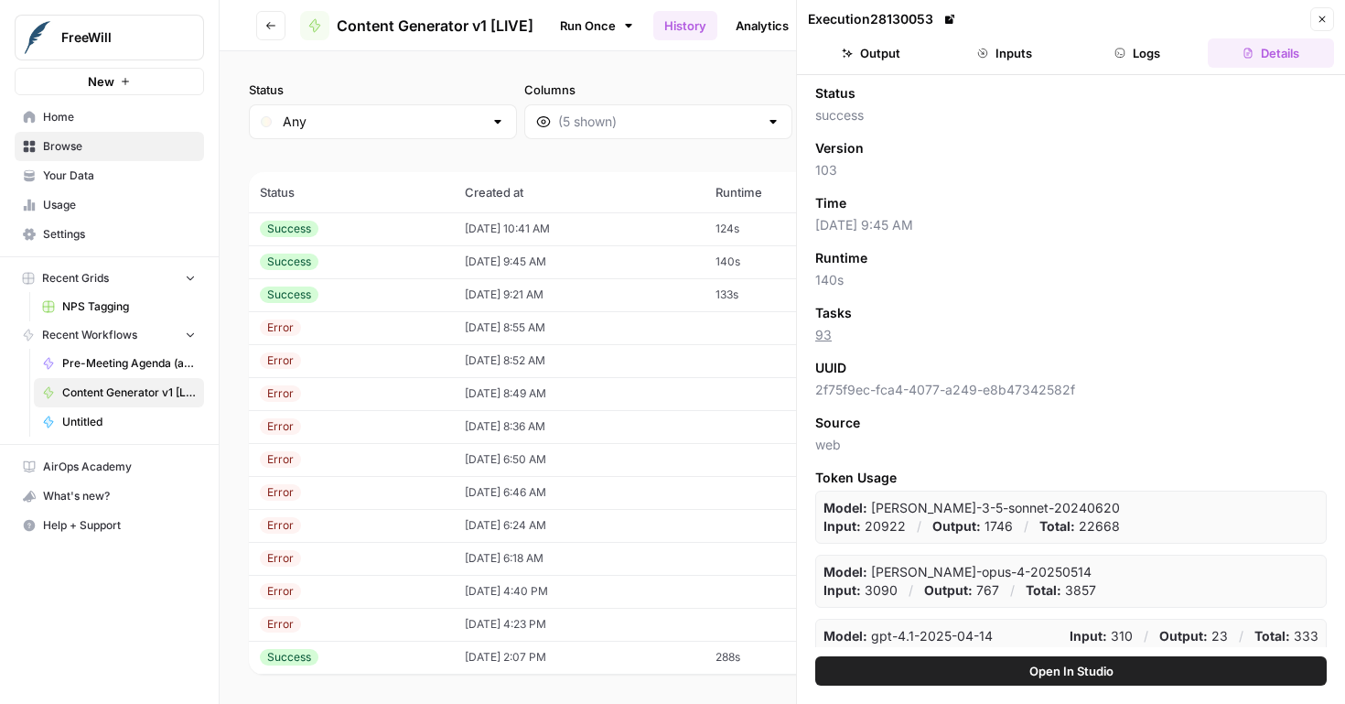
click at [1149, 56] on button "Logs" at bounding box center [1138, 52] width 126 height 29
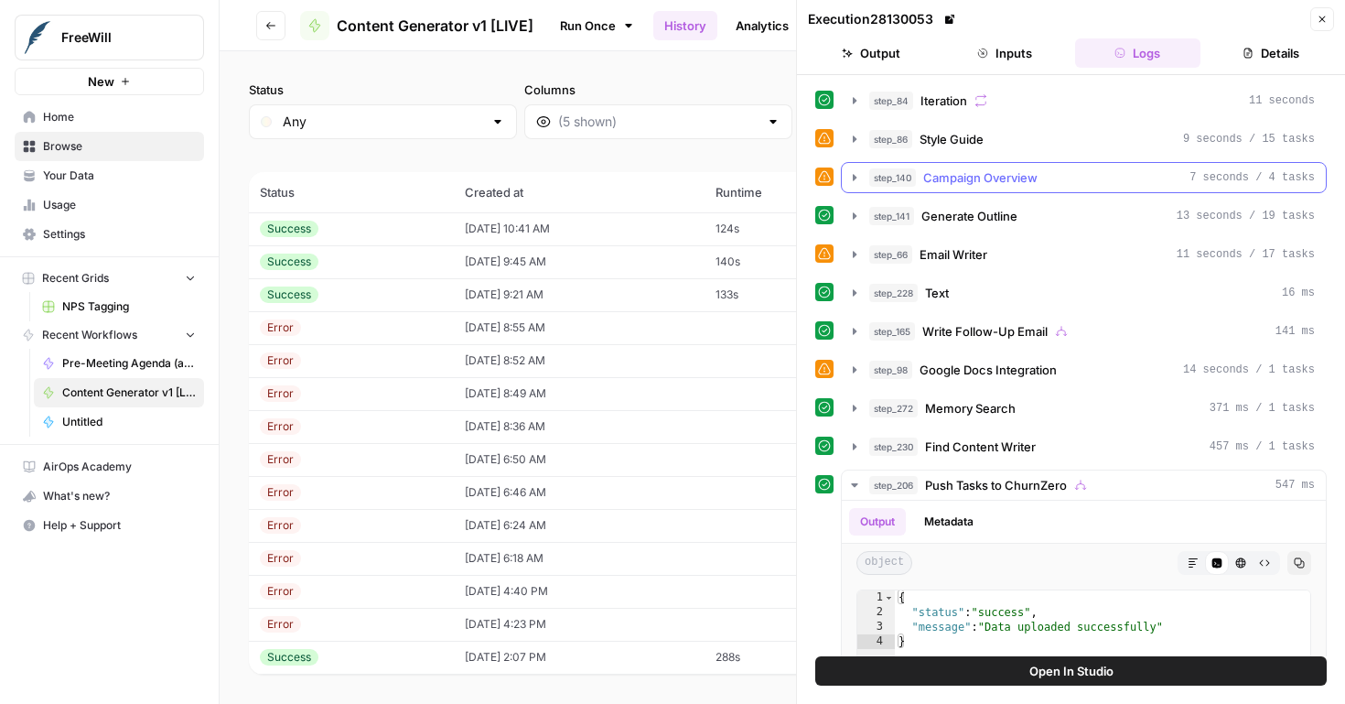
scroll to position [627, 0]
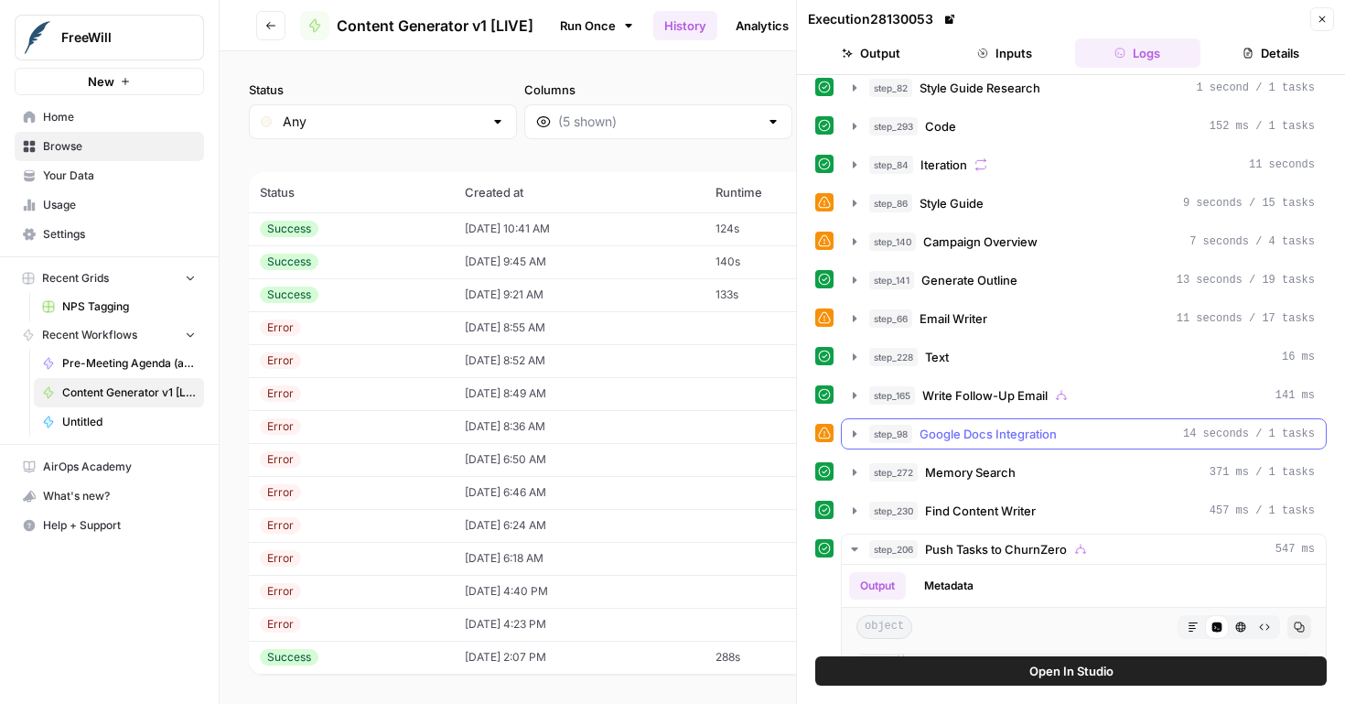
click at [850, 434] on icon "button" at bounding box center [854, 433] width 15 height 15
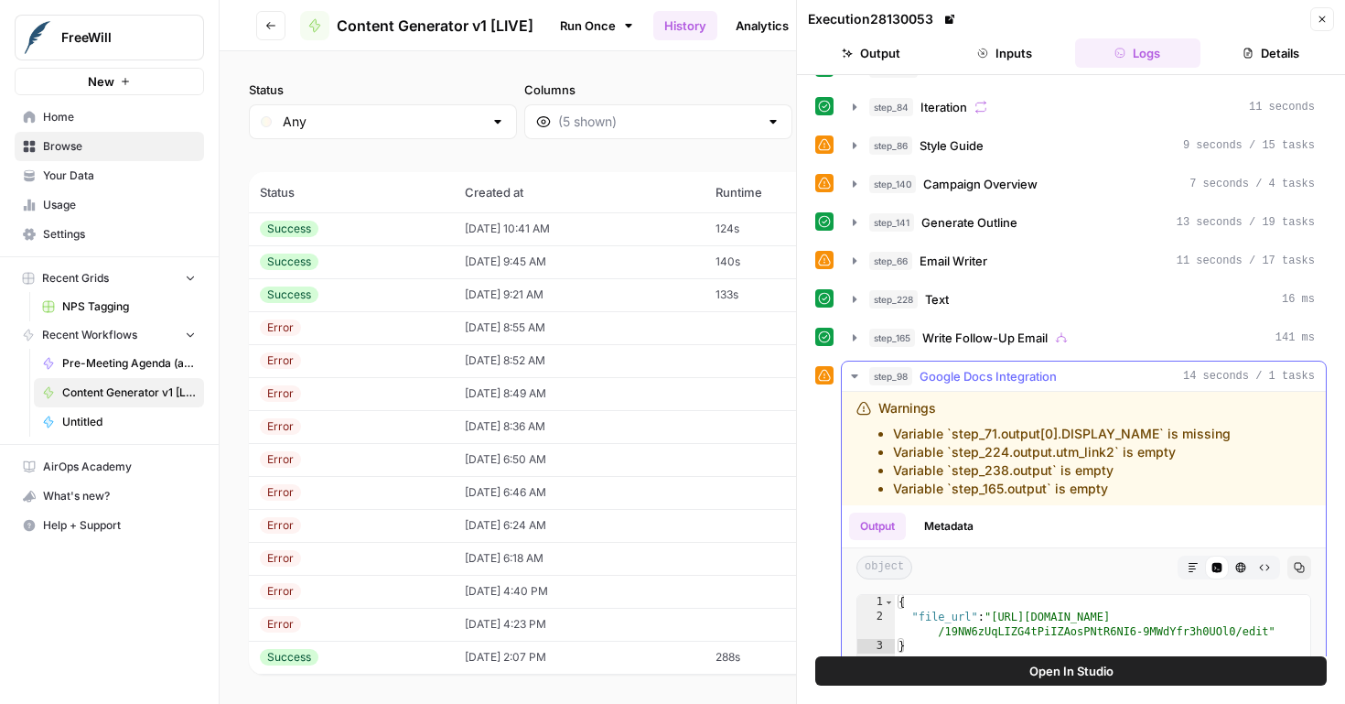
scroll to position [790, 0]
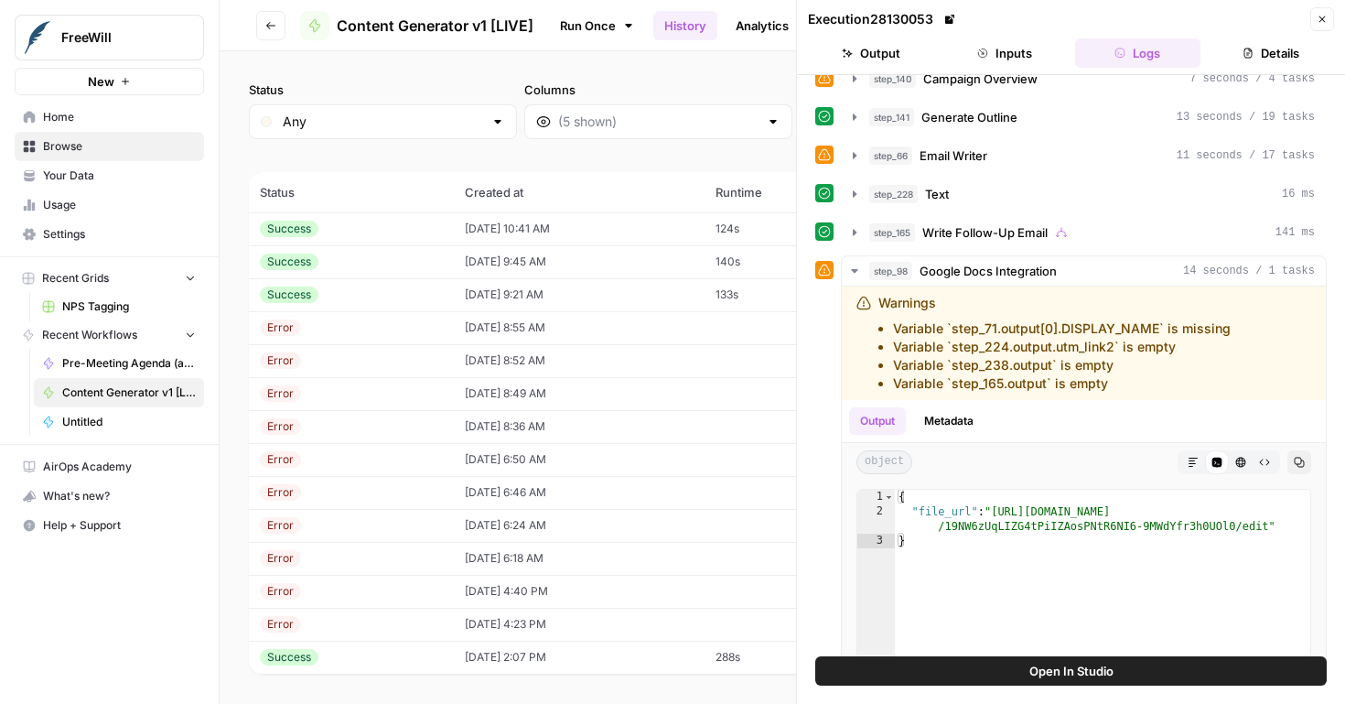
click at [274, 31] on button "Go back" at bounding box center [270, 25] width 29 height 29
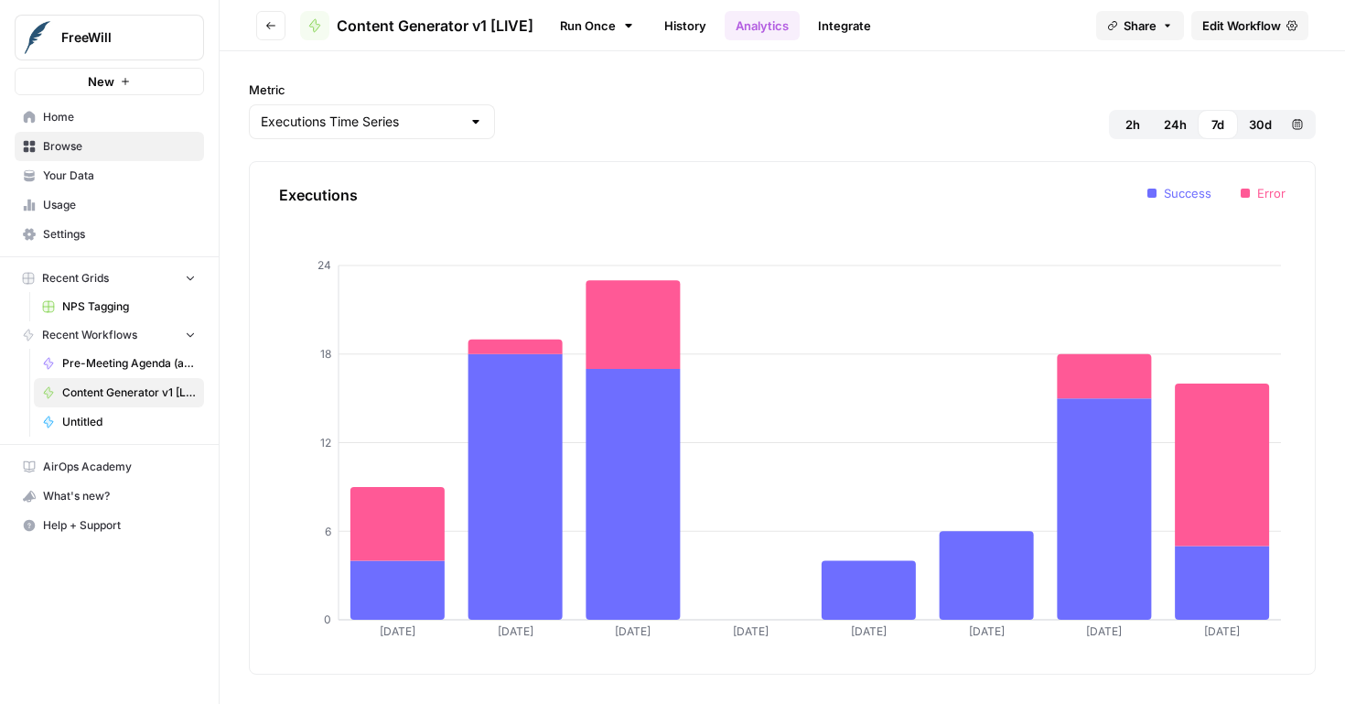
click at [737, 27] on link "Analytics" at bounding box center [762, 25] width 75 height 29
click at [685, 27] on link "History" at bounding box center [685, 25] width 64 height 29
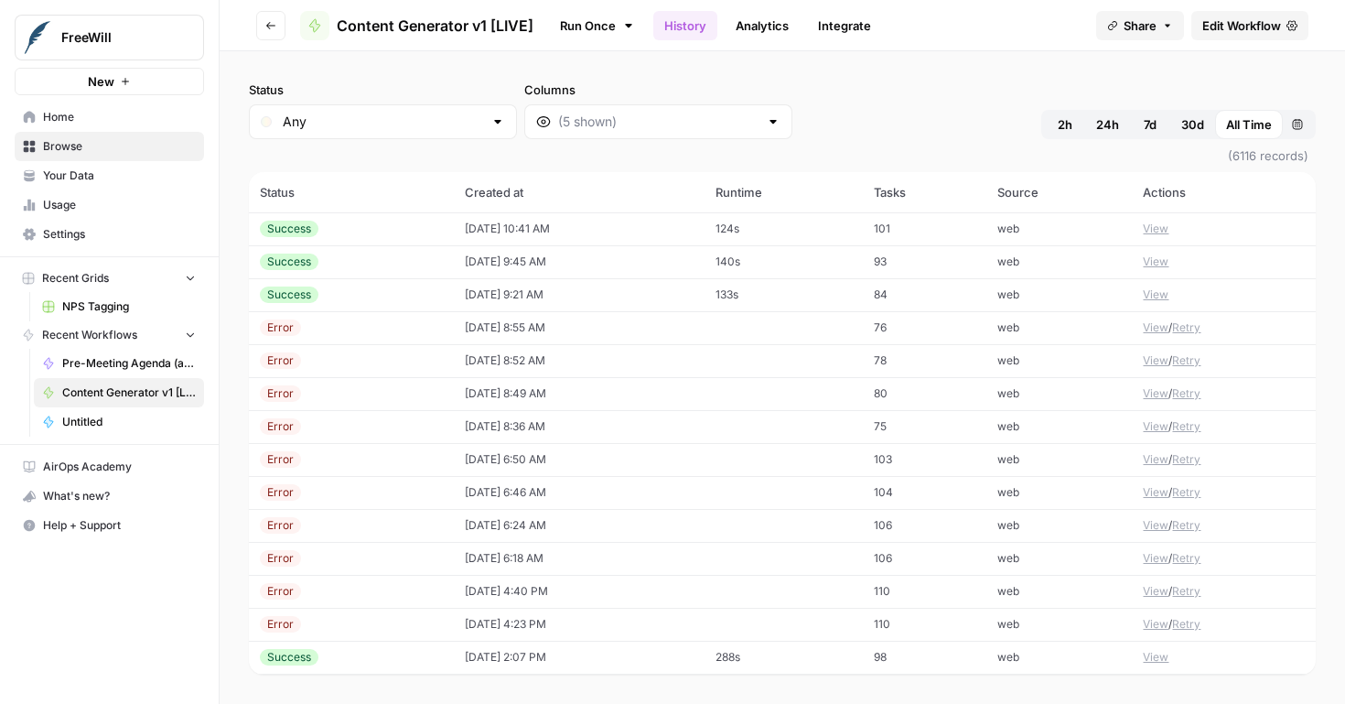
click at [1240, 26] on span "Edit Workflow" at bounding box center [1242, 25] width 79 height 18
click at [275, 28] on icon "button" at bounding box center [270, 25] width 11 height 11
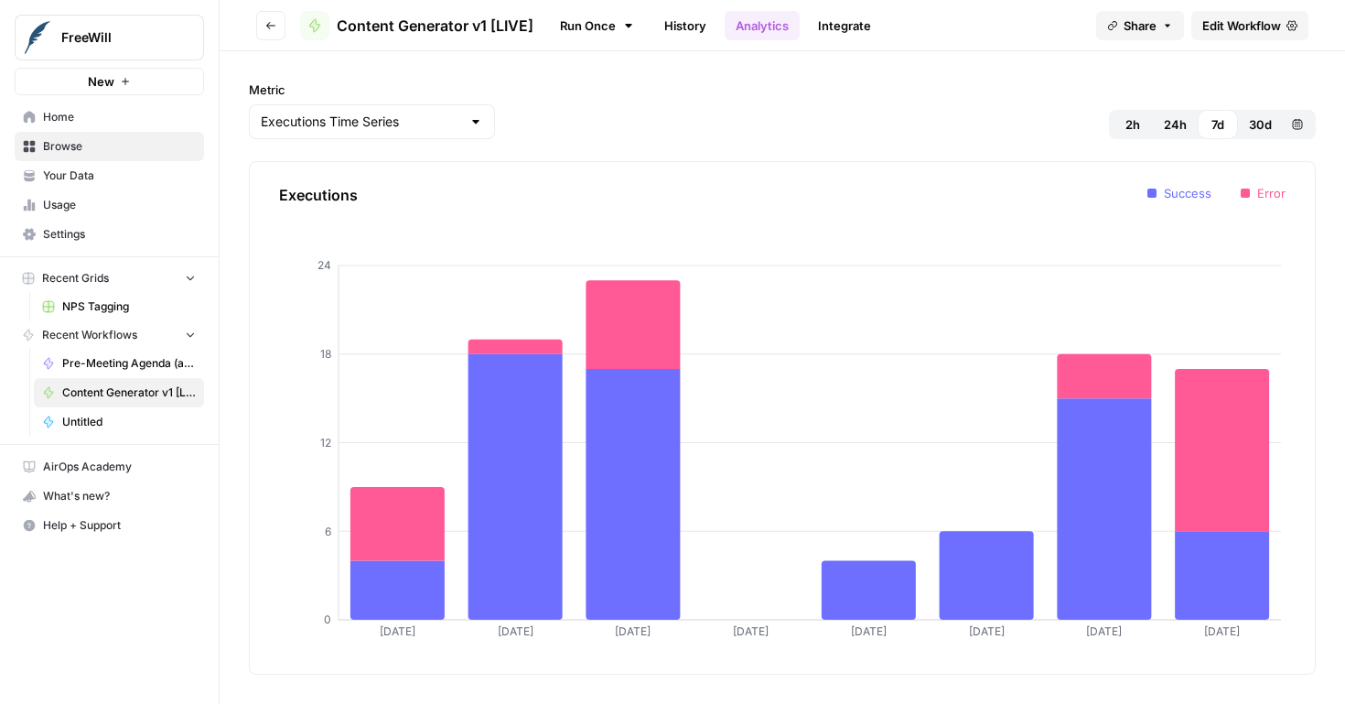
click at [271, 34] on button "Go back" at bounding box center [270, 25] width 29 height 29
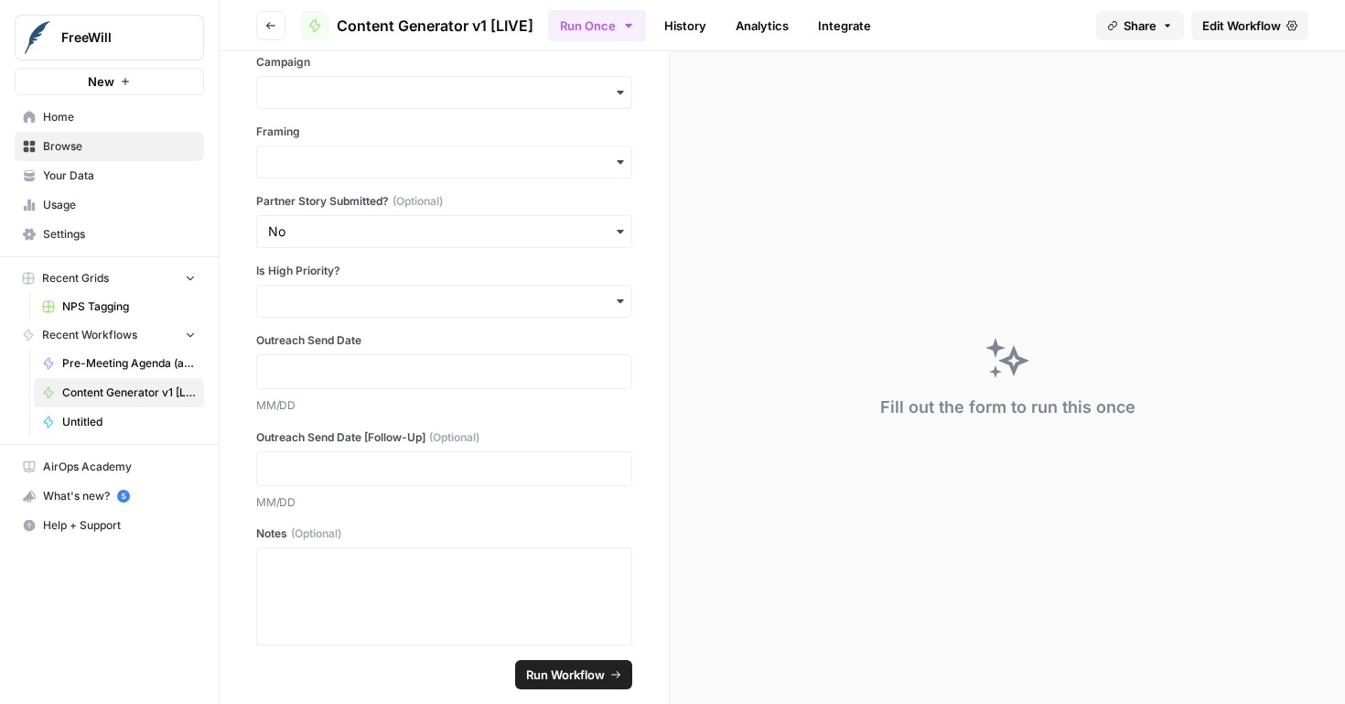
scroll to position [629, 0]
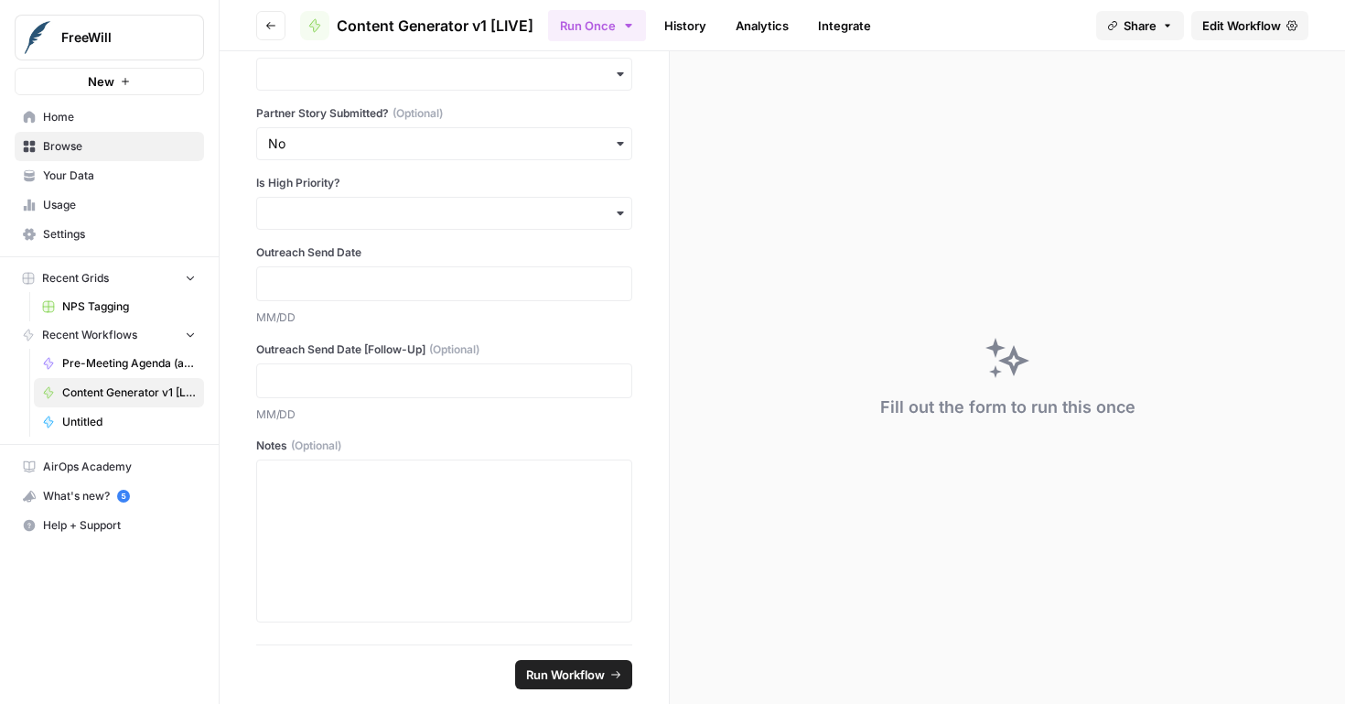
click at [271, 27] on icon "button" at bounding box center [270, 25] width 11 height 11
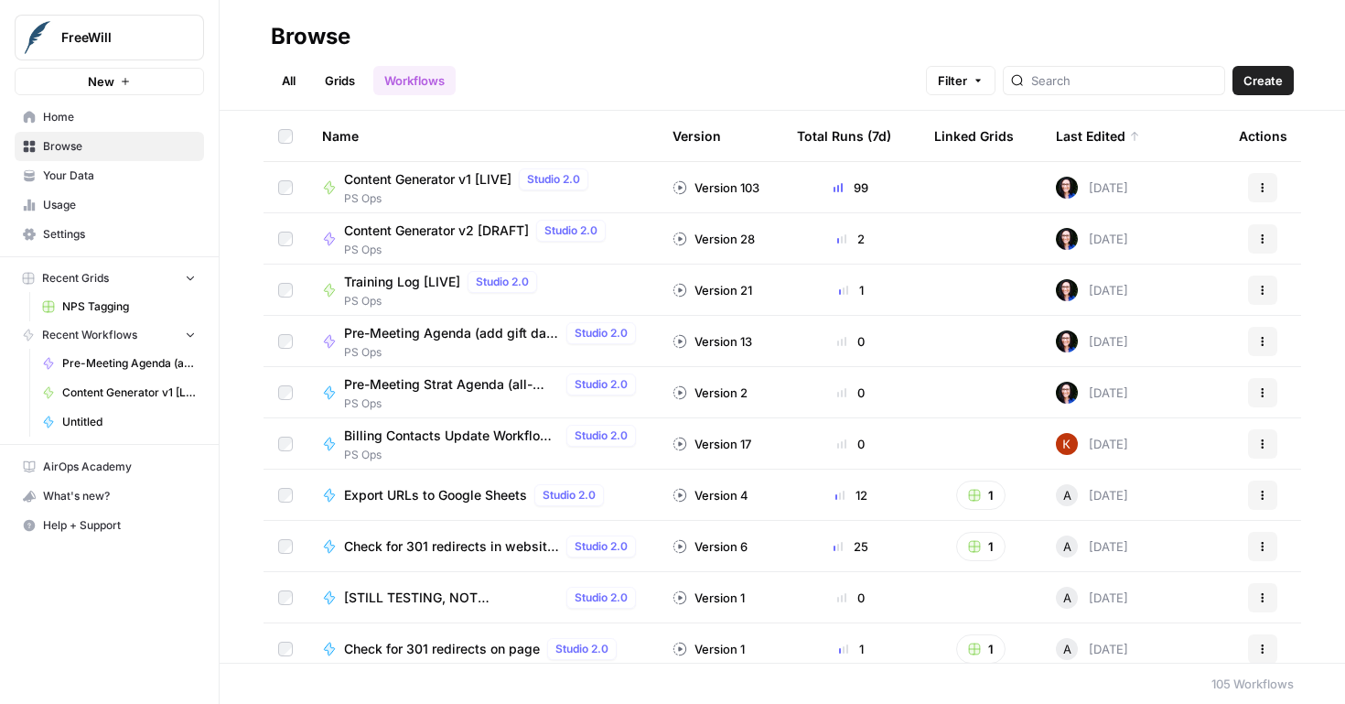
click at [464, 183] on span "Content Generator v1 [LIVE]" at bounding box center [427, 179] width 167 height 18
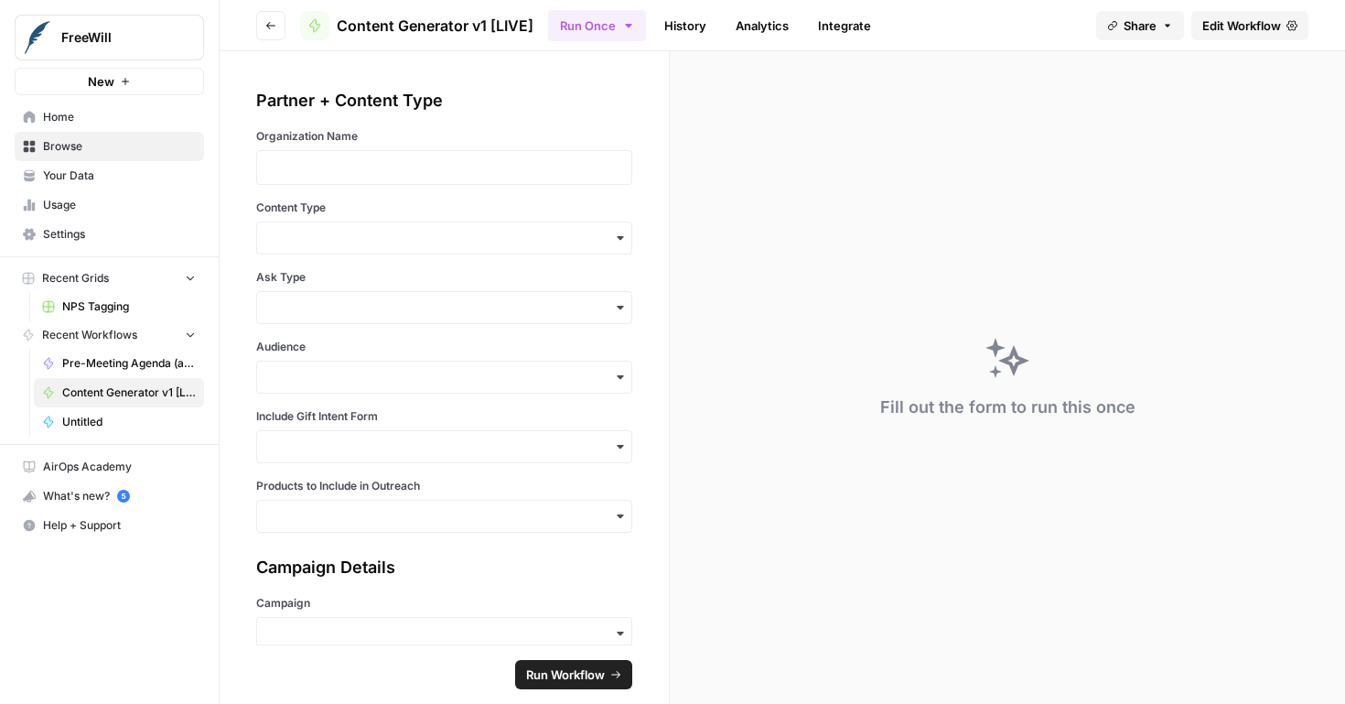
click at [1227, 27] on span "Edit Workflow" at bounding box center [1242, 25] width 79 height 18
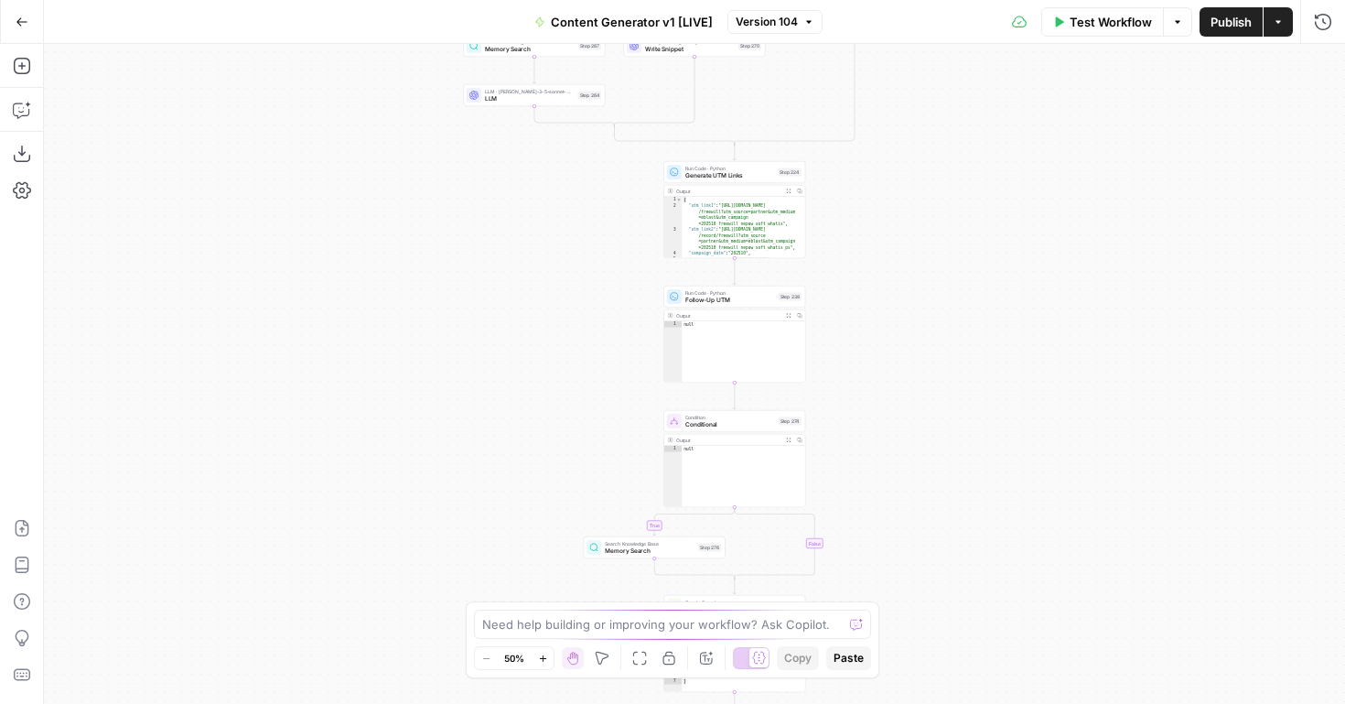
click at [1104, 24] on span "Test Workflow" at bounding box center [1111, 22] width 82 height 18
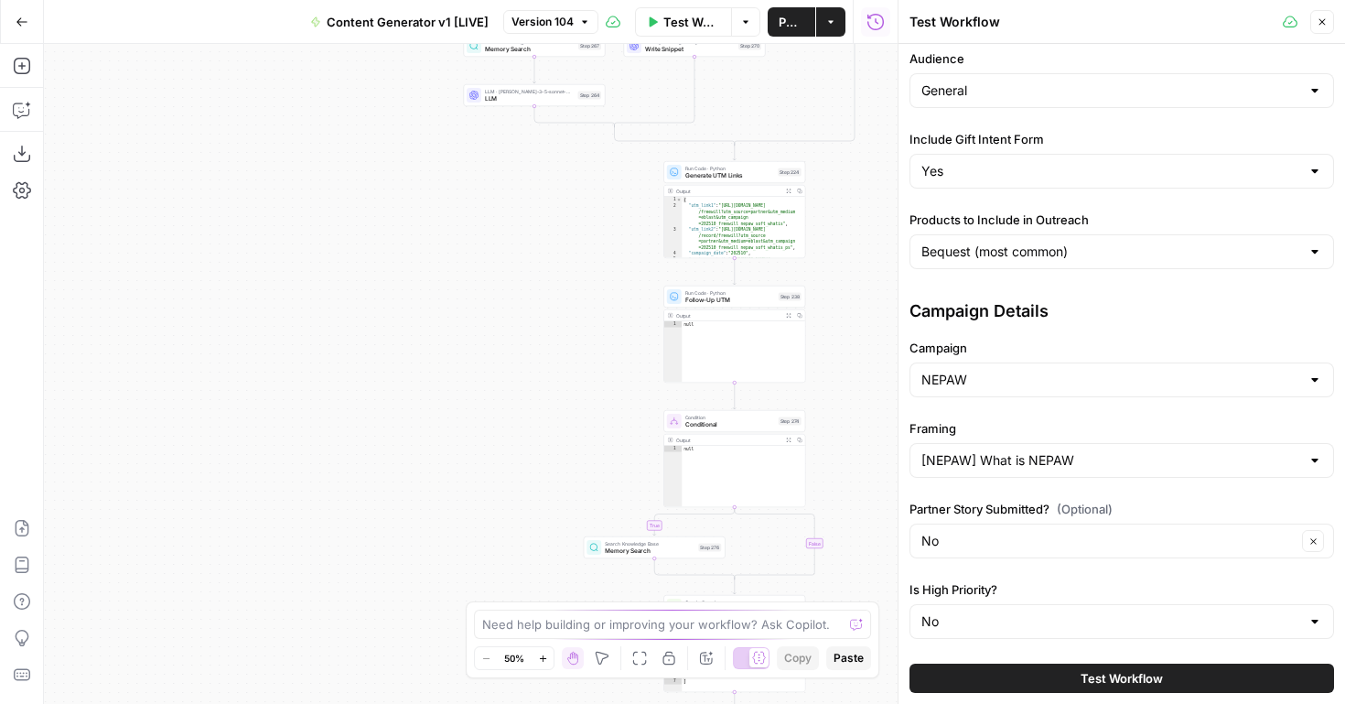
scroll to position [606, 0]
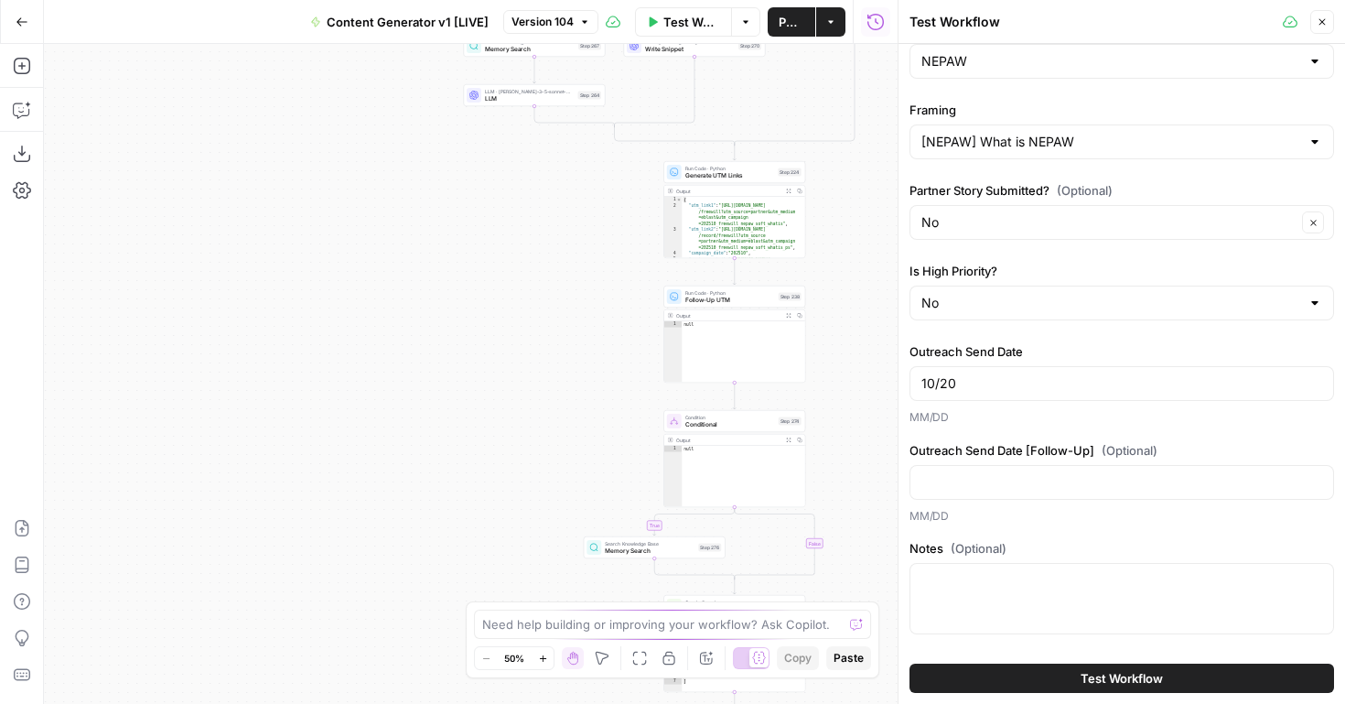
click at [1096, 682] on span "Test Workflow" at bounding box center [1122, 678] width 82 height 18
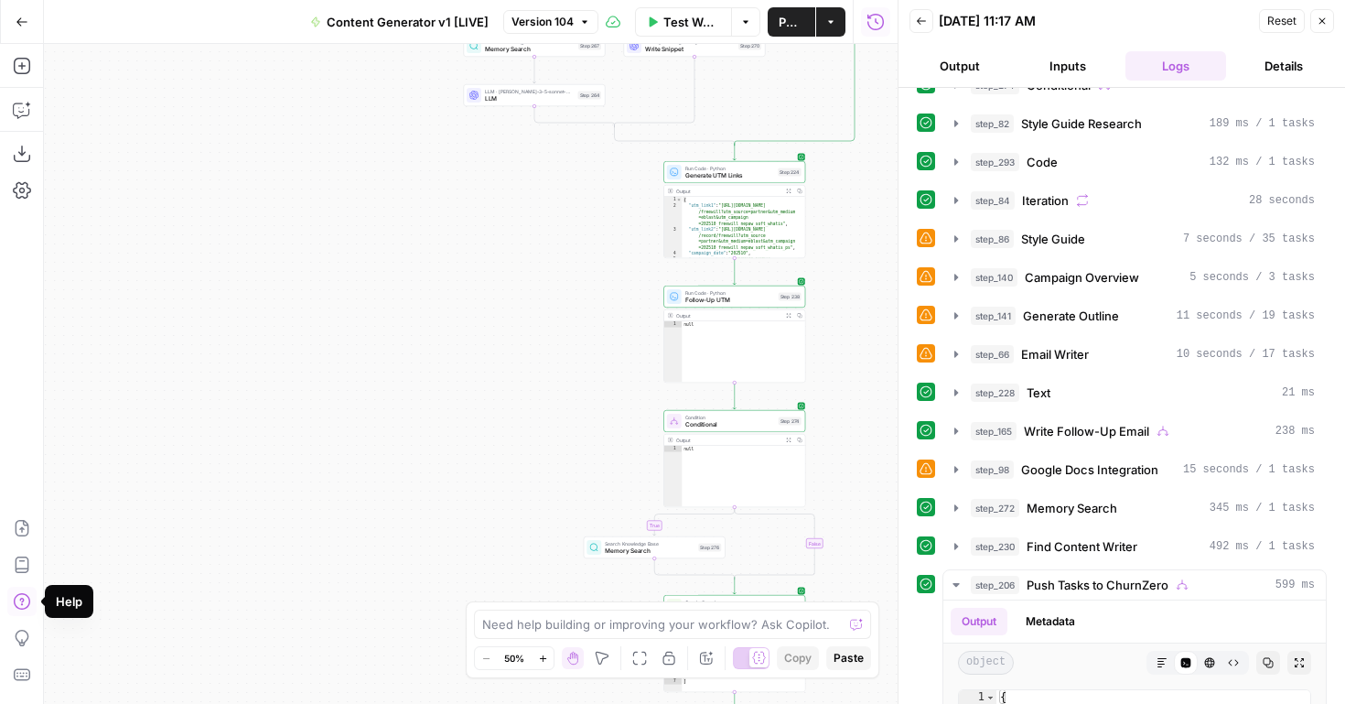
scroll to position [600, 0]
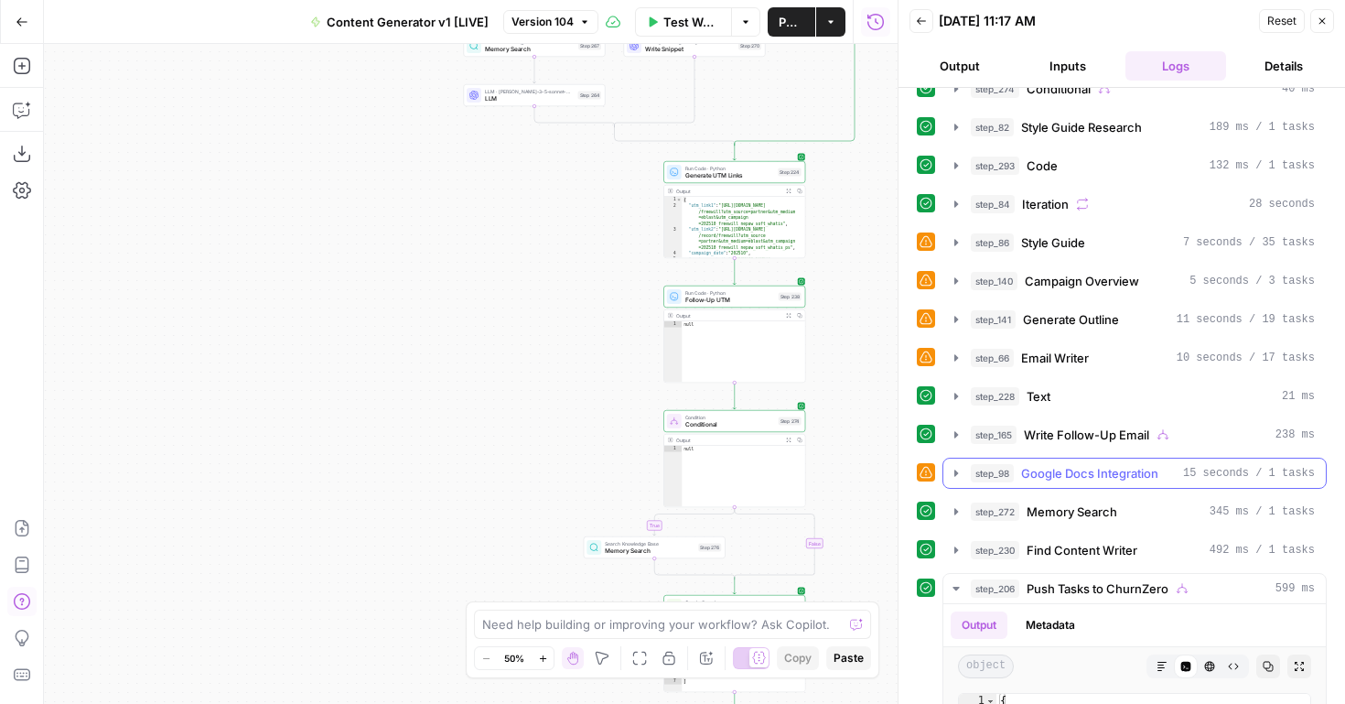
click at [955, 472] on icon "button" at bounding box center [957, 473] width 4 height 6
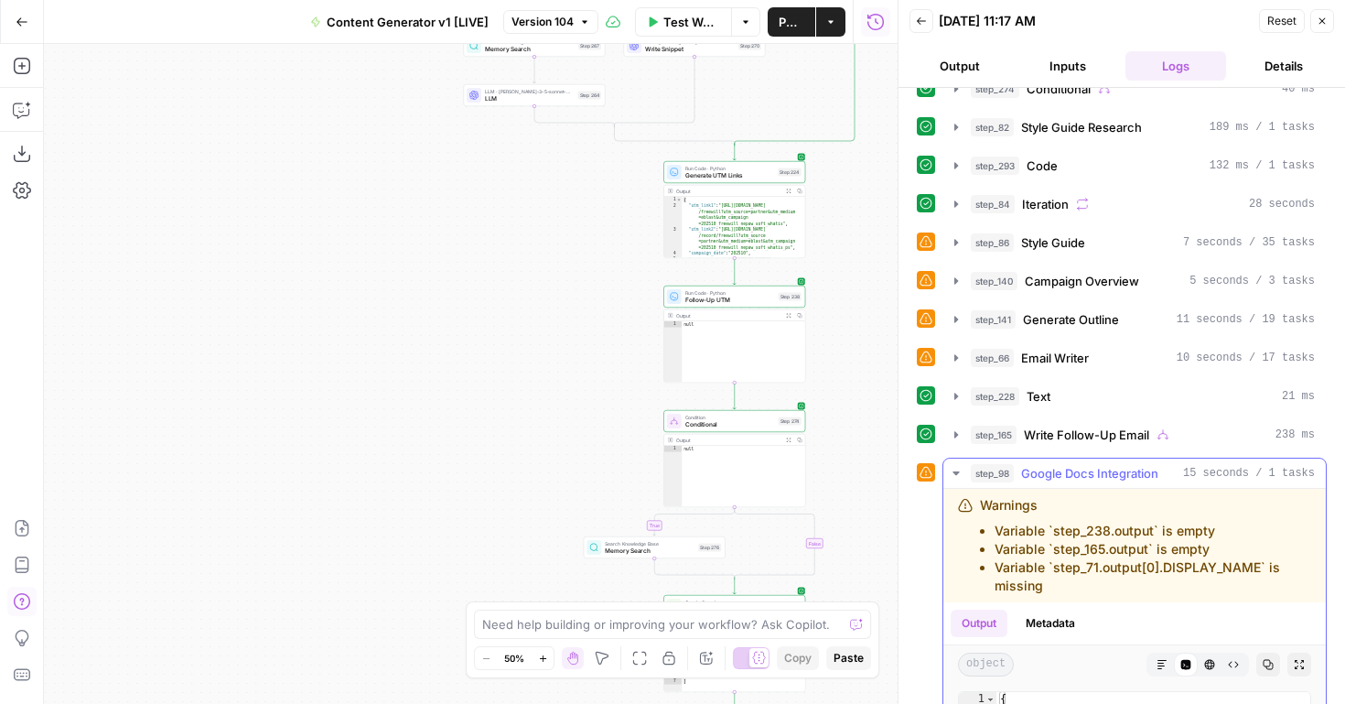
scroll to position [746, 0]
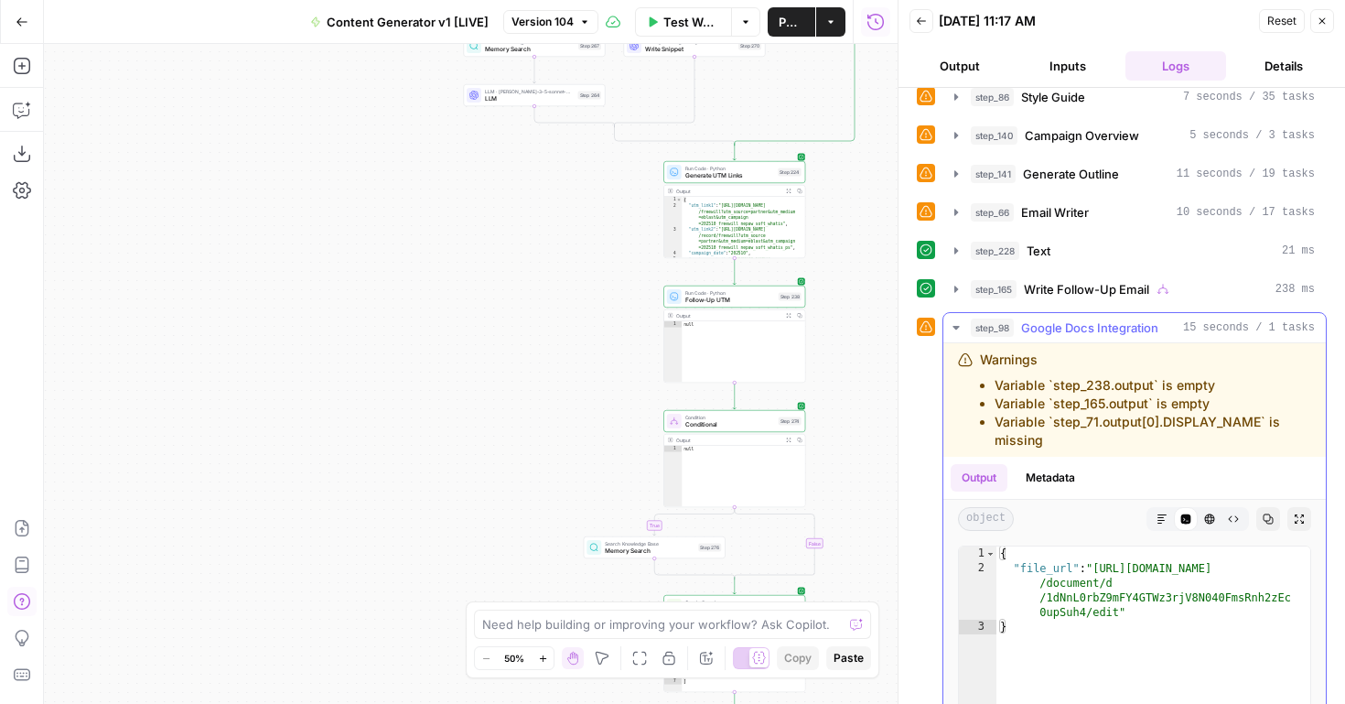
type textarea "**********"
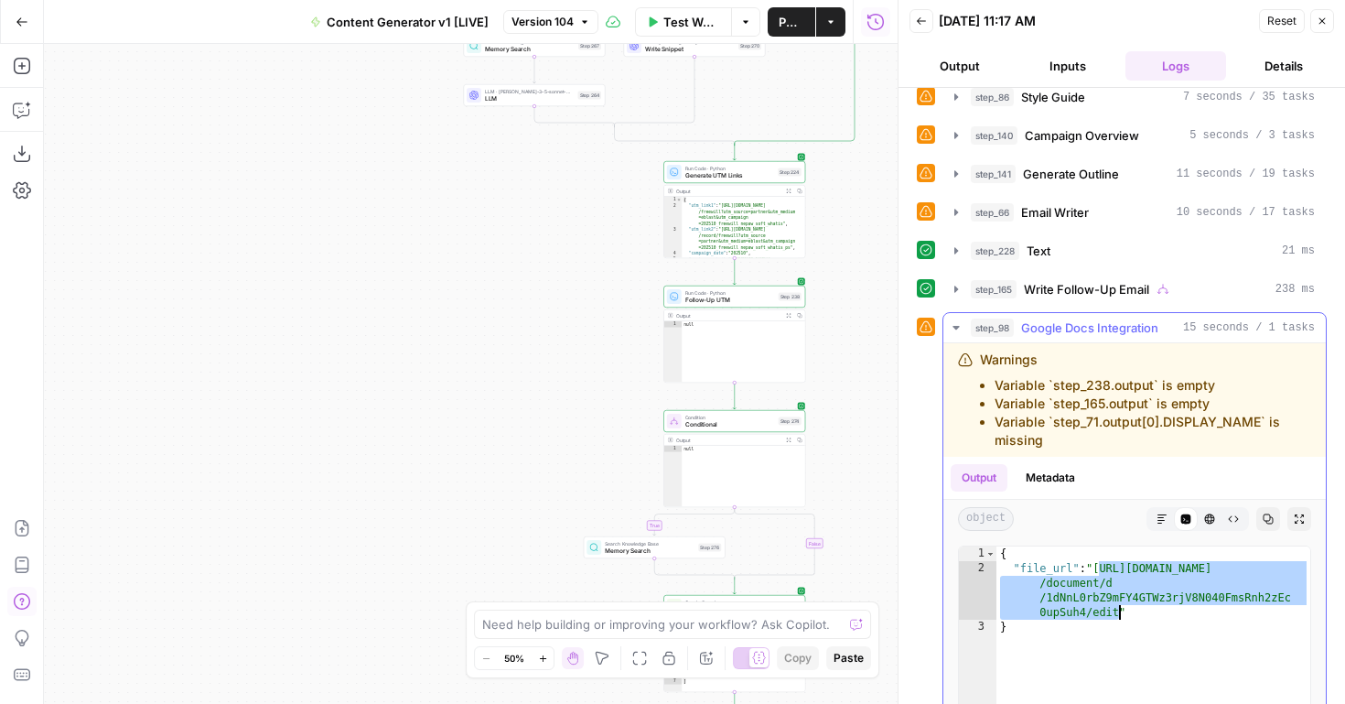
drag, startPoint x: 1099, startPoint y: 570, endPoint x: 1121, endPoint y: 614, distance: 49.1
